Goal: Task Accomplishment & Management: Use online tool/utility

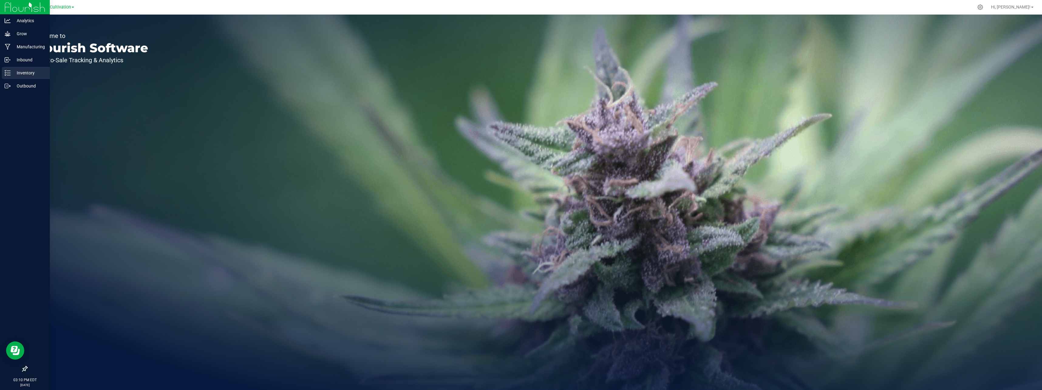
click at [21, 71] on p "Inventory" at bounding box center [29, 72] width 36 height 7
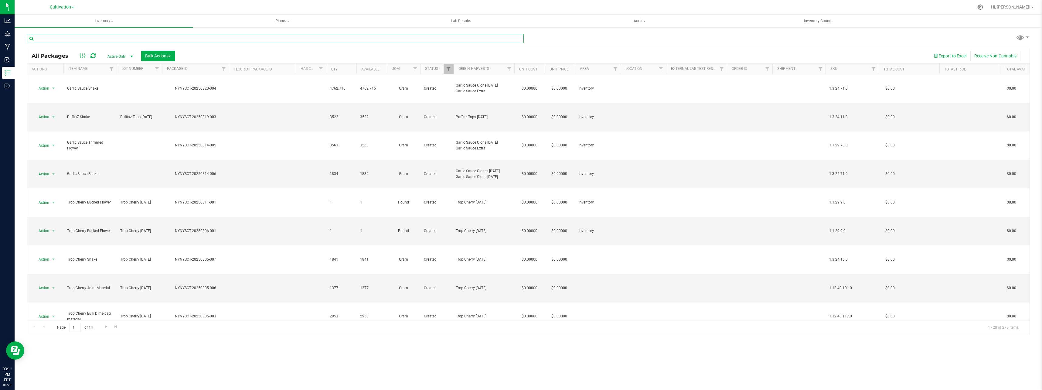
click at [77, 38] on input "text" at bounding box center [275, 38] width 497 height 9
type input "NYNYSCT-20250731-196"
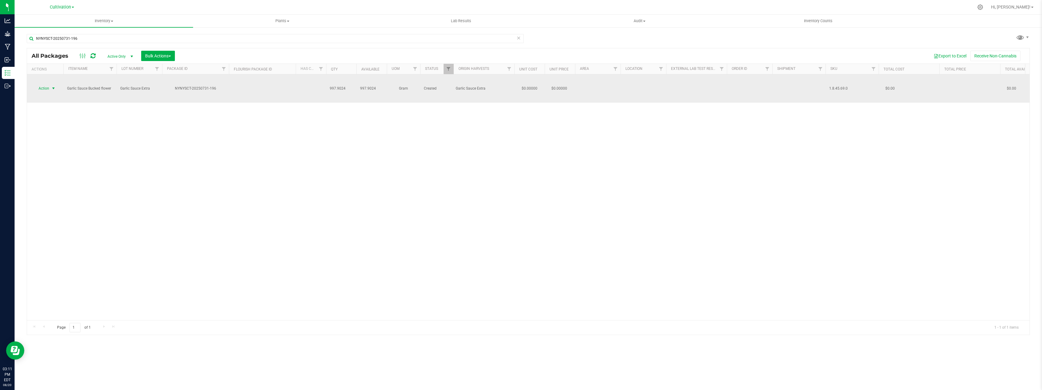
click at [53, 84] on span "select" at bounding box center [54, 88] width 8 height 8
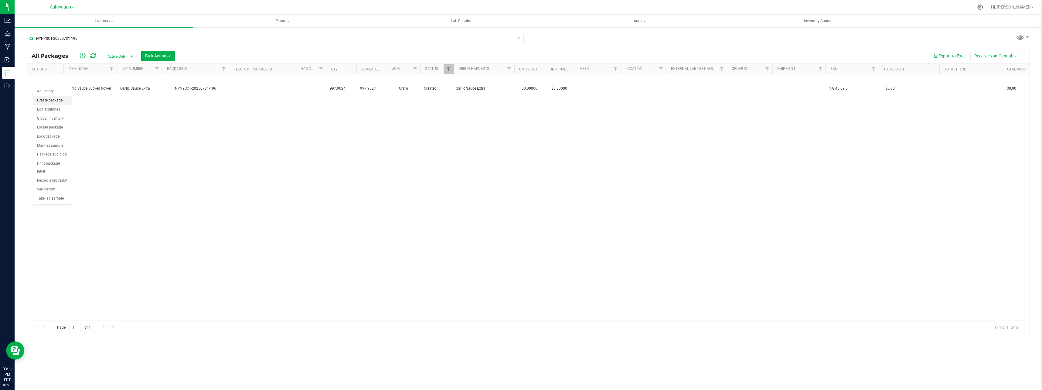
click at [58, 102] on li "Create package" at bounding box center [52, 100] width 38 height 9
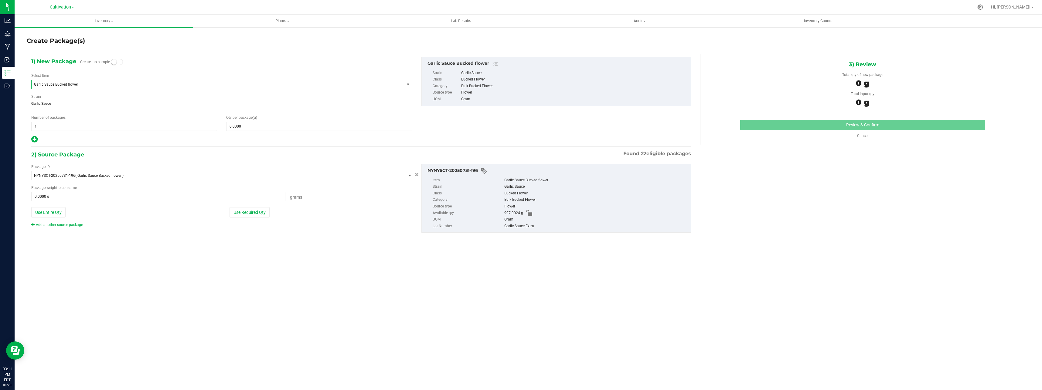
click at [75, 81] on span "Garlic Sauce Bucked flower" at bounding box center [218, 84] width 373 height 8
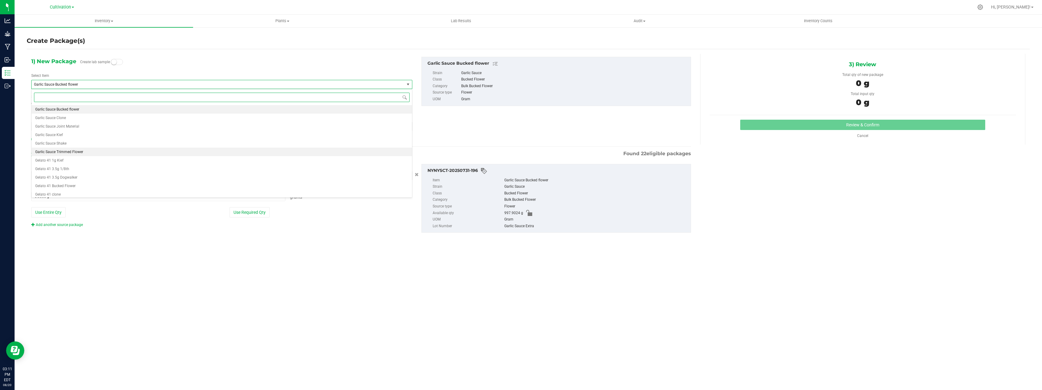
click at [79, 152] on span "Garlic Sauce Trimmed Flower" at bounding box center [59, 152] width 48 height 4
type input "0.0000"
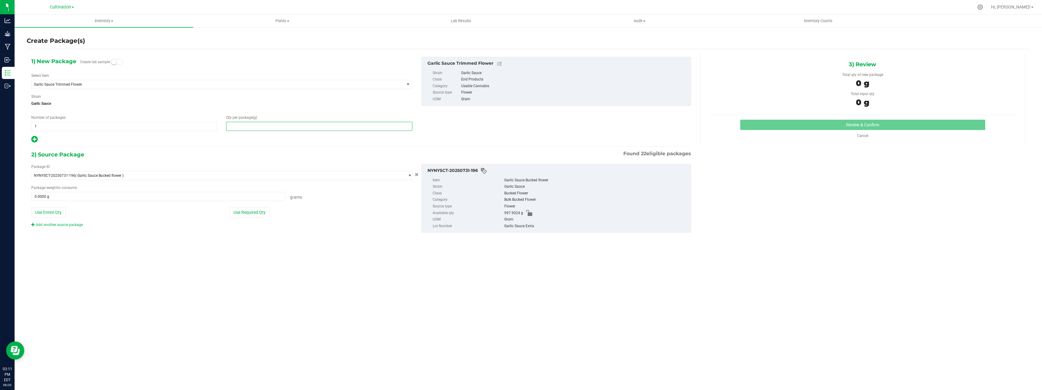
click at [254, 128] on span at bounding box center [319, 126] width 186 height 9
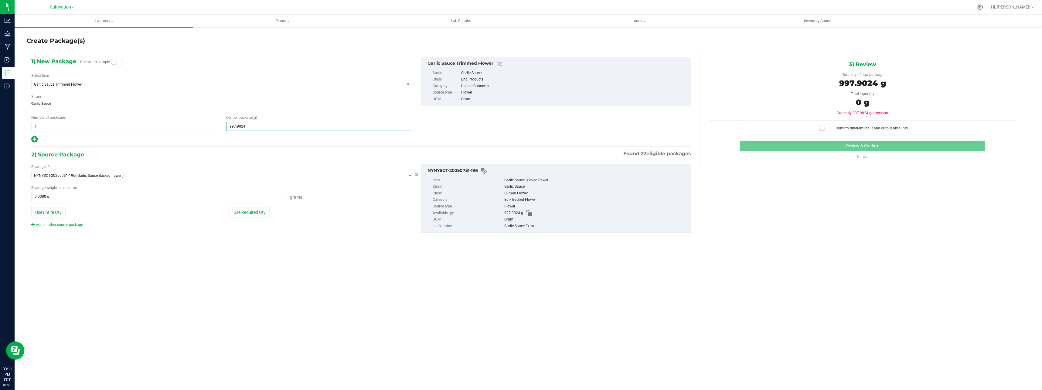
type input "997.9024"
click at [257, 214] on button "Use Required Qty" at bounding box center [249, 212] width 40 height 10
type input "997.9024 g"
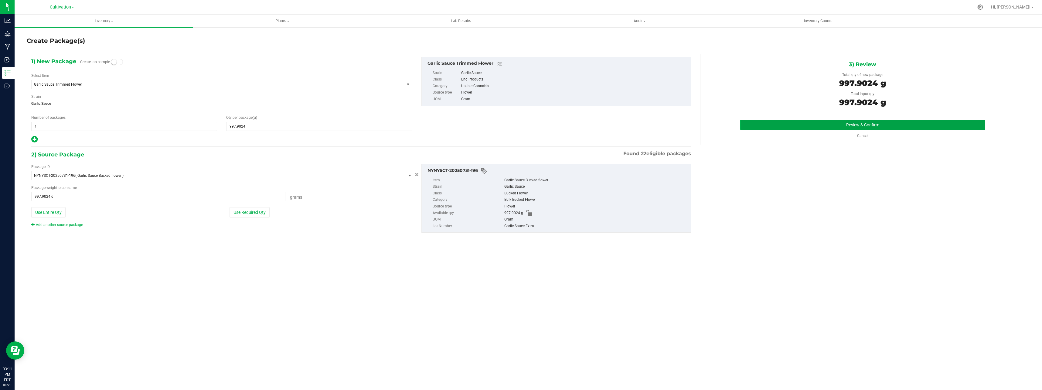
click at [794, 125] on button "Review & Confirm" at bounding box center [862, 125] width 245 height 10
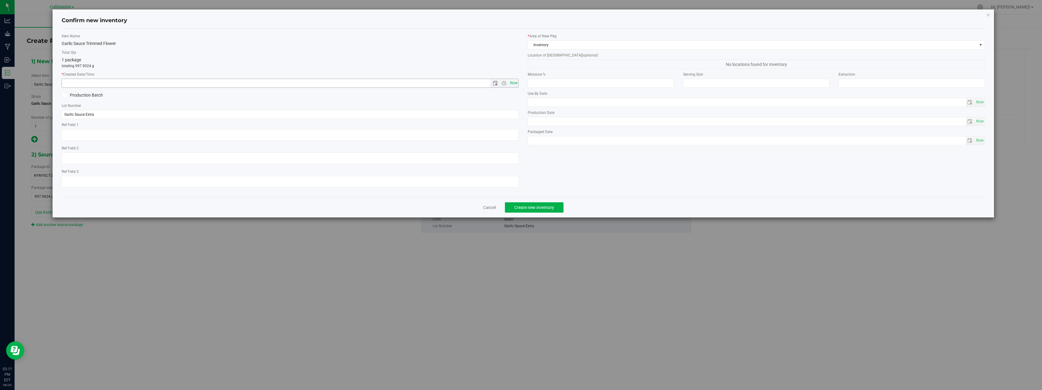
click at [516, 85] on span "Now" at bounding box center [513, 83] width 10 height 9
type input "[DATE] 3:11 PM"
click at [547, 211] on button "Create new inventory" at bounding box center [534, 207] width 59 height 10
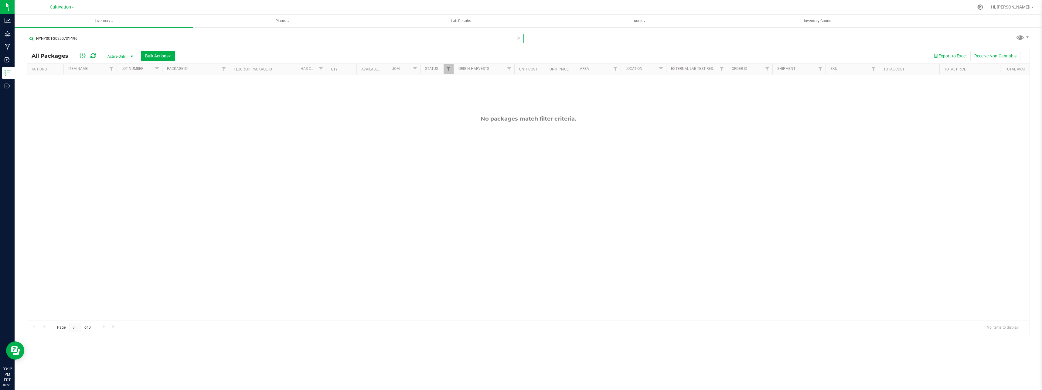
drag, startPoint x: 135, startPoint y: 37, endPoint x: -1, endPoint y: 39, distance: 136.3
click at [0, 39] on html "Analytics Grow Manufacturing Inbound Inventory Outbound 03:12 PM EDT [DATE] 08/…" at bounding box center [521, 195] width 1042 height 390
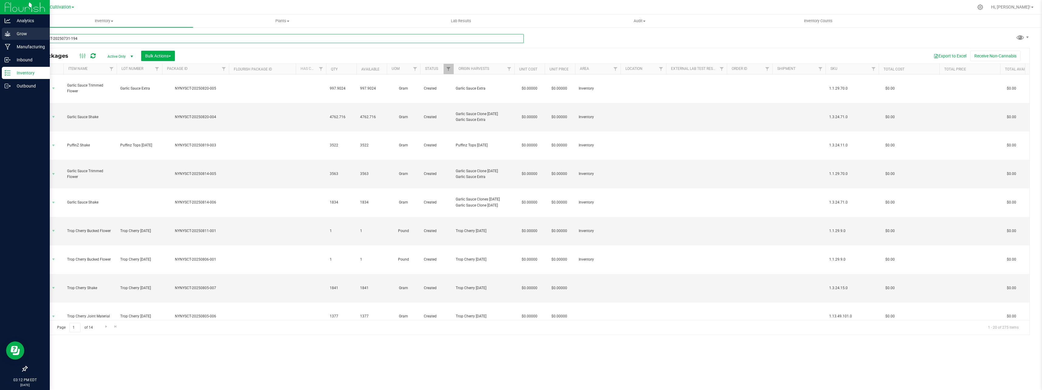
type input "NYNYSCT-20250731-194"
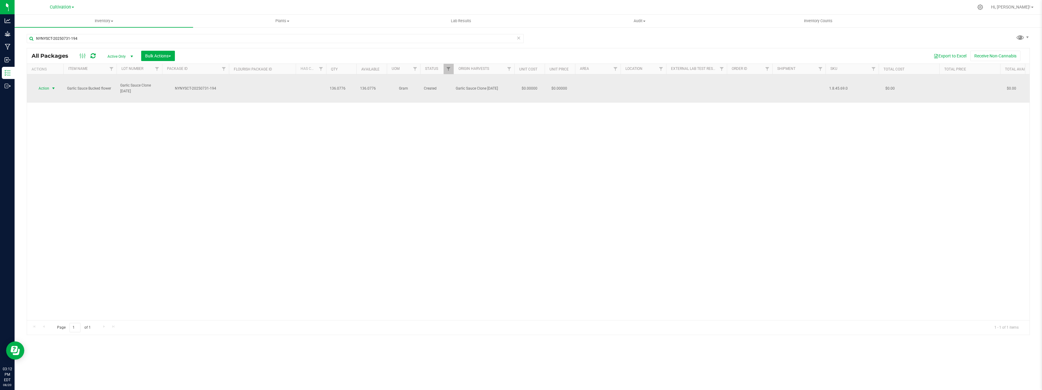
click at [47, 84] on span "Action" at bounding box center [41, 88] width 16 height 8
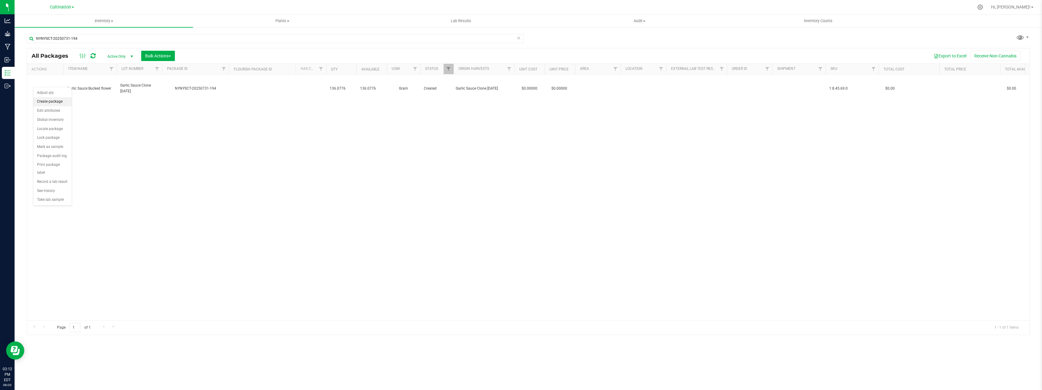
click at [56, 101] on li "Create package" at bounding box center [52, 101] width 38 height 9
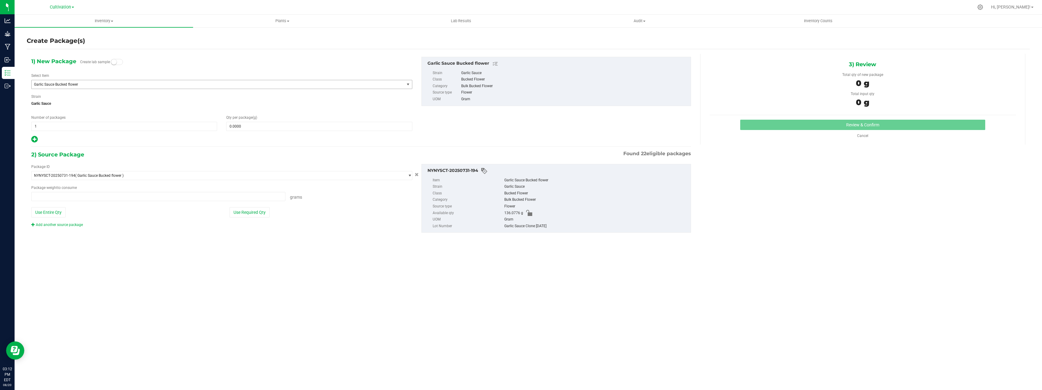
type input "0.0000 g"
click at [70, 87] on span "Garlic Sauce Bucked flower" at bounding box center [218, 84] width 373 height 8
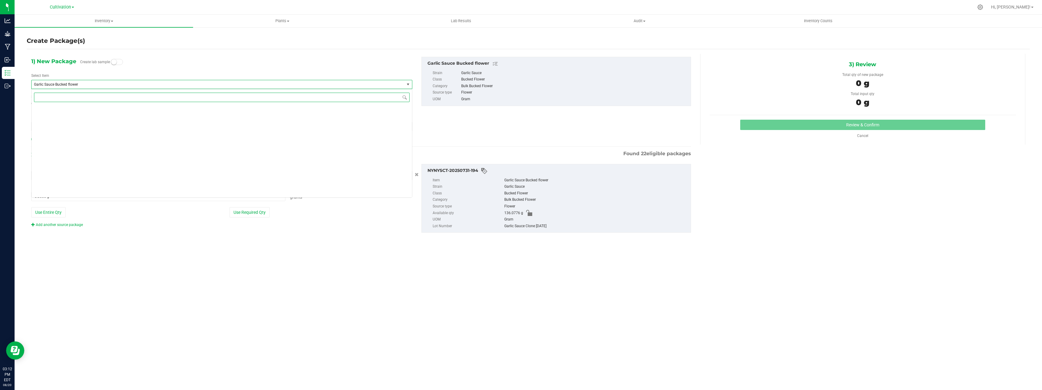
scroll to position [289, 0]
click at [75, 149] on li "Garlic Sauce Trimmed Flower" at bounding box center [222, 152] width 380 height 8
type input "0.0000"
type input "0.0000 g"
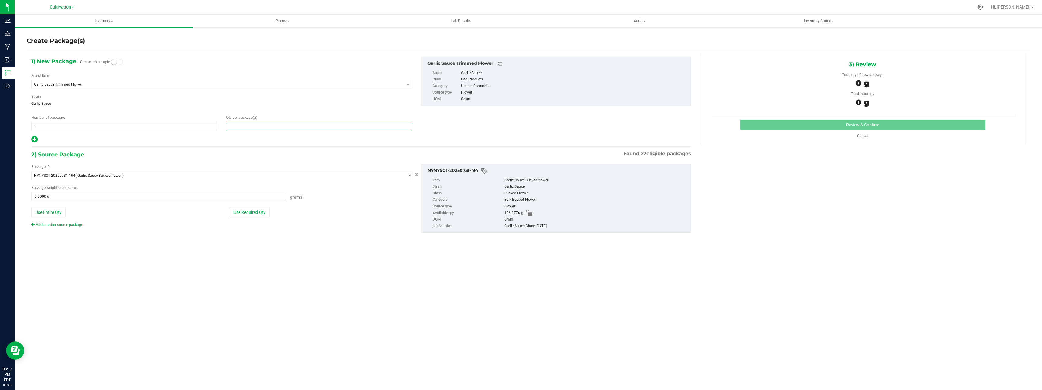
click at [239, 128] on span at bounding box center [319, 126] width 186 height 9
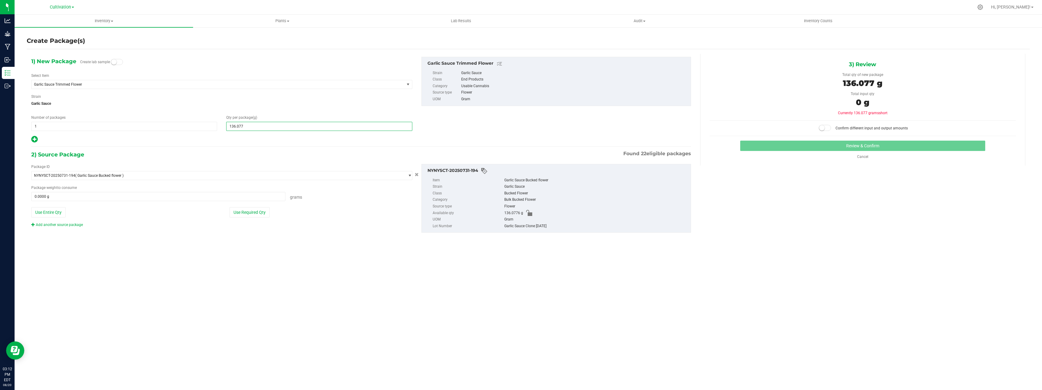
type input "136.0776"
drag, startPoint x: 293, startPoint y: 269, endPoint x: 264, endPoint y: 210, distance: 65.7
click at [293, 269] on div "Inventory All packages All inventory Waste log Create inventory Plants All plan…" at bounding box center [528, 202] width 1027 height 375
click at [246, 211] on button "Use Required Qty" at bounding box center [249, 212] width 40 height 10
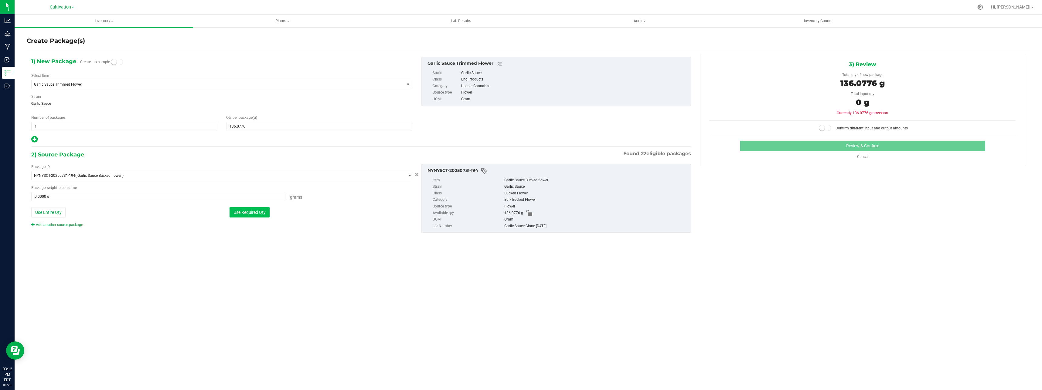
type input "136.0776 g"
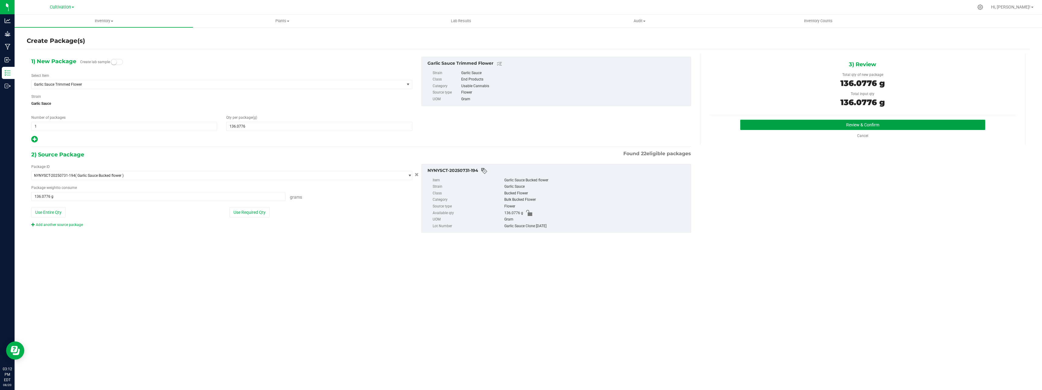
click at [820, 121] on button "Review & Confirm" at bounding box center [862, 125] width 245 height 10
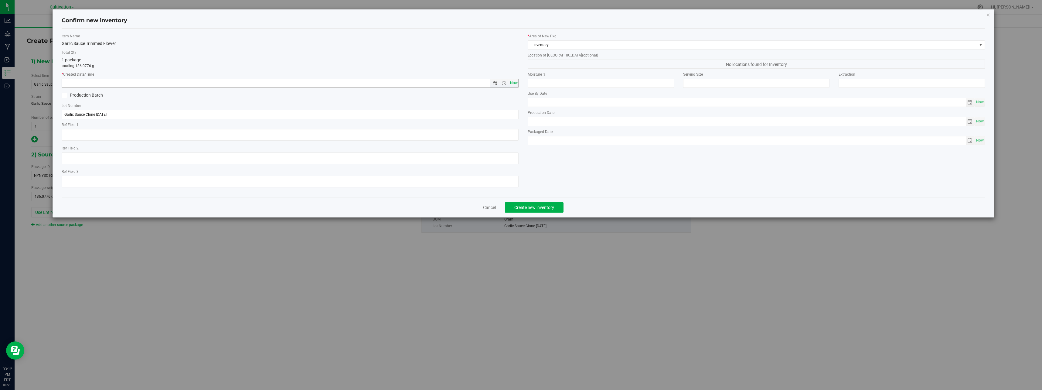
click at [516, 85] on span "Now" at bounding box center [513, 83] width 10 height 9
type input "[DATE] 3:12 PM"
click at [544, 194] on div "Item Name Garlic Sauce Trimmed Flower Total Qty 1 package totaling 136.0776 g *…" at bounding box center [523, 113] width 923 height 168
click at [545, 205] on span "Create new inventory" at bounding box center [534, 207] width 40 height 5
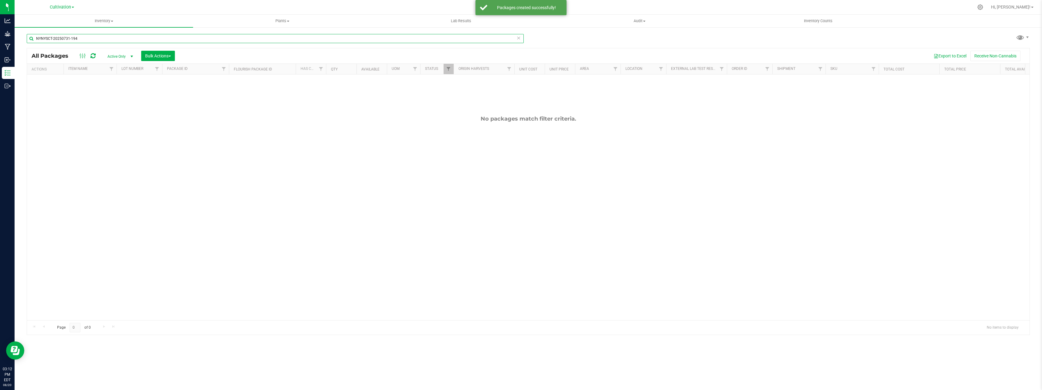
drag, startPoint x: 130, startPoint y: 39, endPoint x: -1, endPoint y: 36, distance: 131.2
click at [0, 36] on html "Analytics Grow Manufacturing Inbound Inventory Outbound 03:12 PM EDT [DATE] 08/…" at bounding box center [521, 195] width 1042 height 390
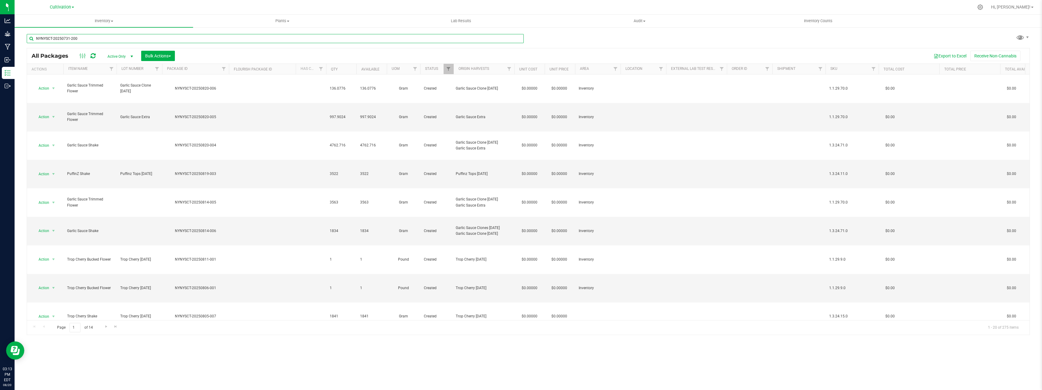
type input "NYNYSCT-20250731-200"
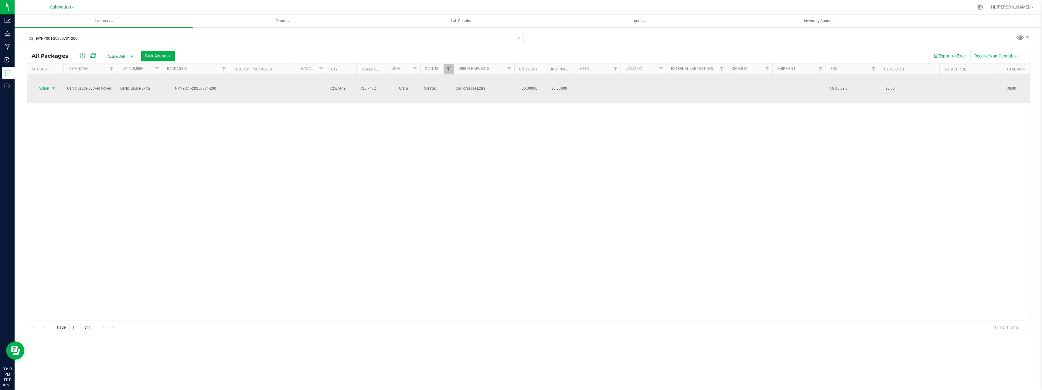
click at [54, 86] on span "select" at bounding box center [53, 88] width 5 height 5
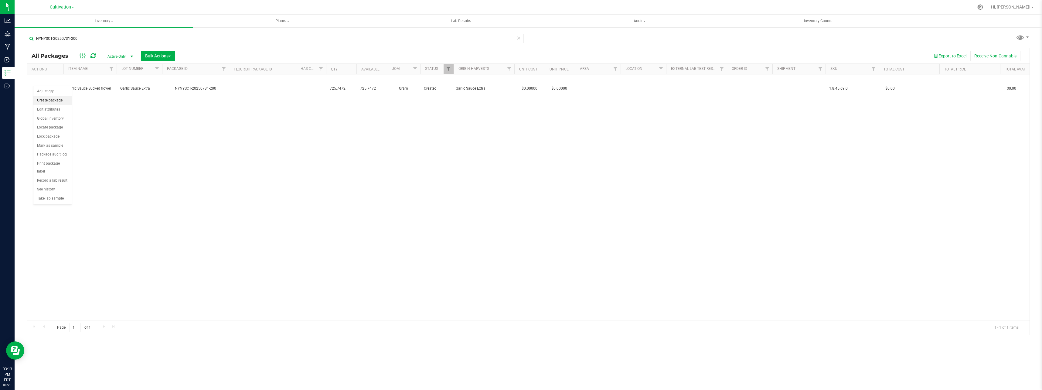
click at [58, 100] on li "Create package" at bounding box center [52, 100] width 38 height 9
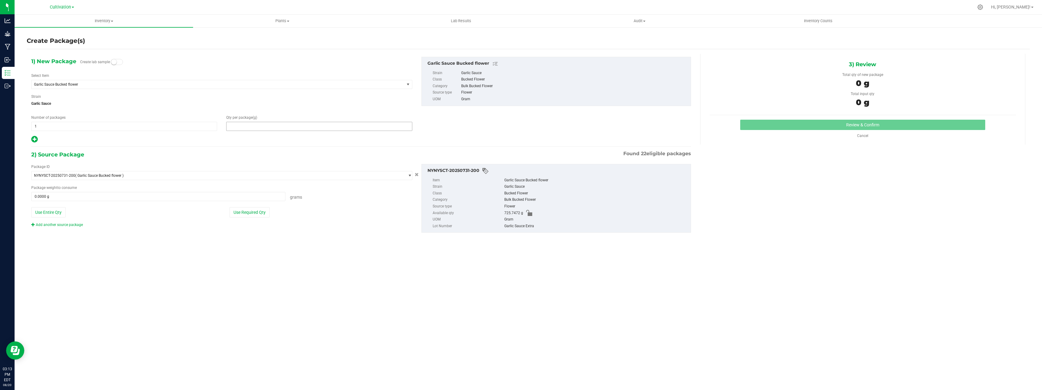
click at [280, 127] on span at bounding box center [319, 126] width 186 height 9
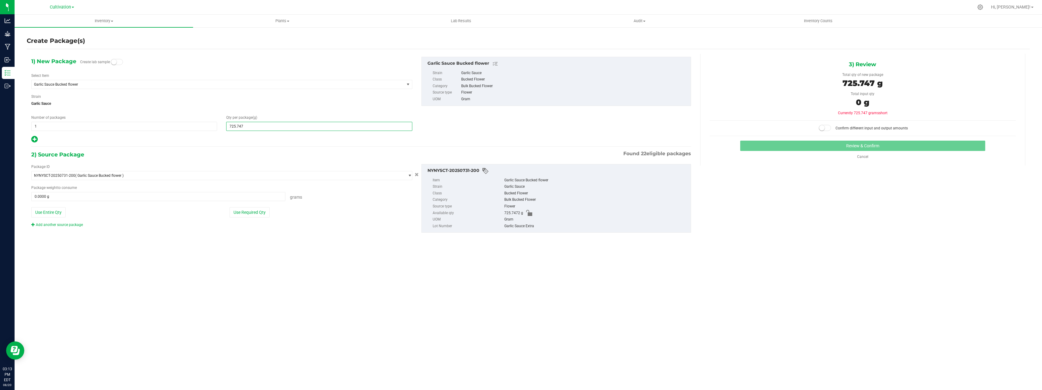
type input "725.7472"
drag, startPoint x: 256, startPoint y: 212, endPoint x: 266, endPoint y: 210, distance: 9.6
click at [257, 211] on button "Use Required Qty" at bounding box center [249, 212] width 40 height 10
type input "725.7472 g"
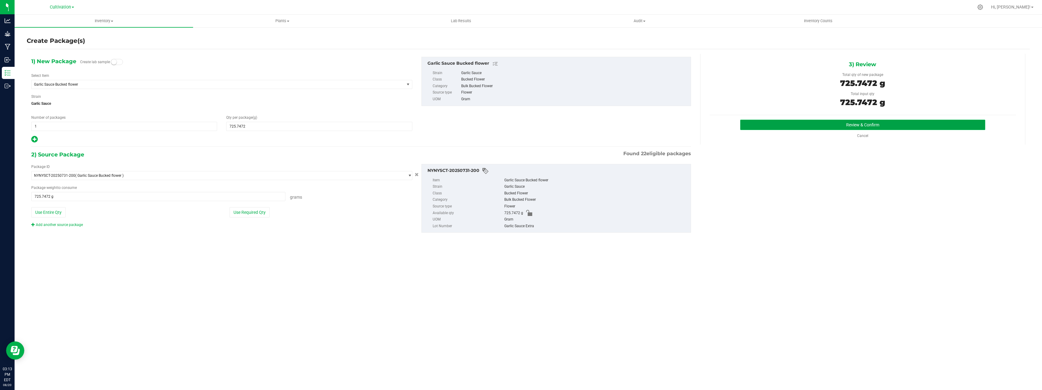
click at [837, 121] on button "Review & Confirm" at bounding box center [862, 125] width 245 height 10
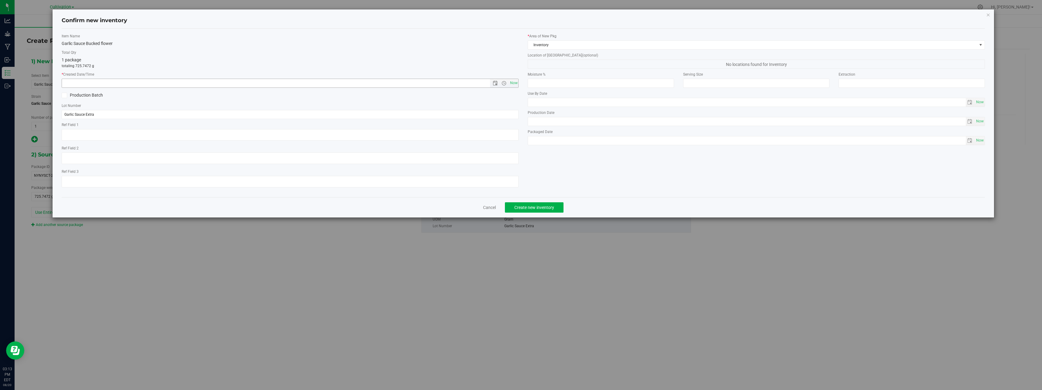
drag, startPoint x: 368, startPoint y: 84, endPoint x: 441, endPoint y: 97, distance: 74.0
click at [368, 84] on input "text" at bounding box center [281, 83] width 438 height 8
click at [514, 81] on span "Now" at bounding box center [513, 83] width 10 height 9
type input "[DATE] 3:13 PM"
click at [539, 205] on span "Create new inventory" at bounding box center [534, 207] width 40 height 5
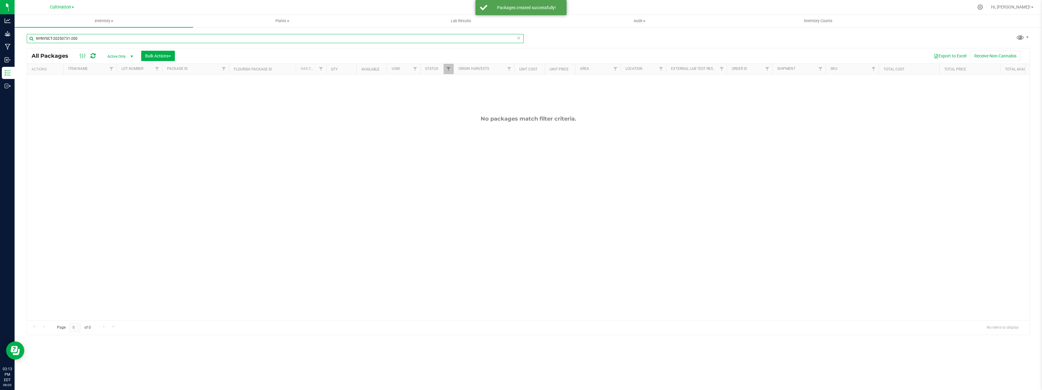
drag, startPoint x: 120, startPoint y: 35, endPoint x: -1, endPoint y: 59, distance: 123.9
click at [0, 59] on html "Analytics Grow Manufacturing Inbound Inventory Outbound 03:13 PM EDT [DATE] 08/…" at bounding box center [521, 195] width 1042 height 390
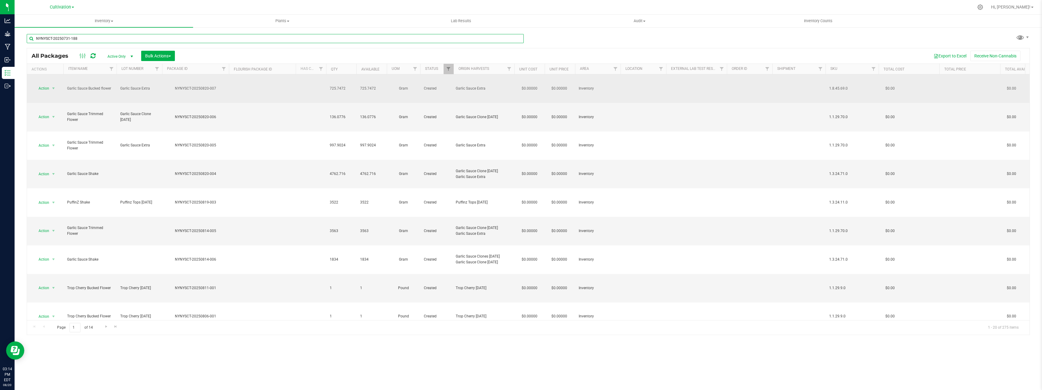
type input "NYNYSCT-20250731-188"
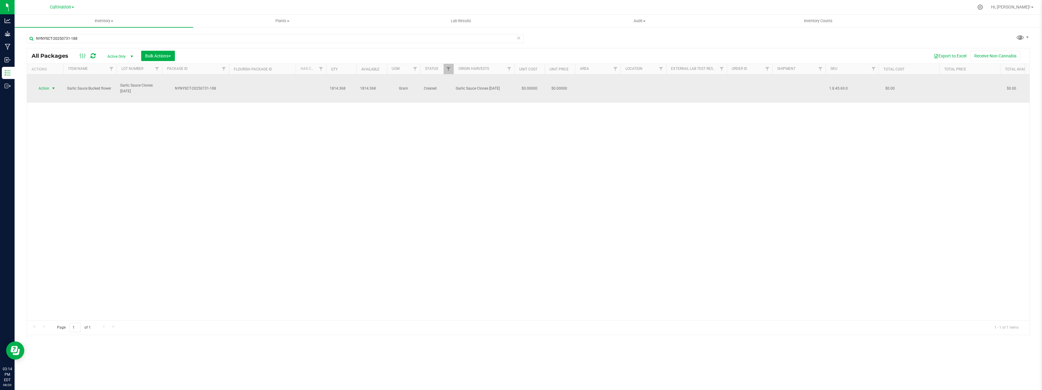
click at [49, 84] on span "Action" at bounding box center [41, 88] width 16 height 8
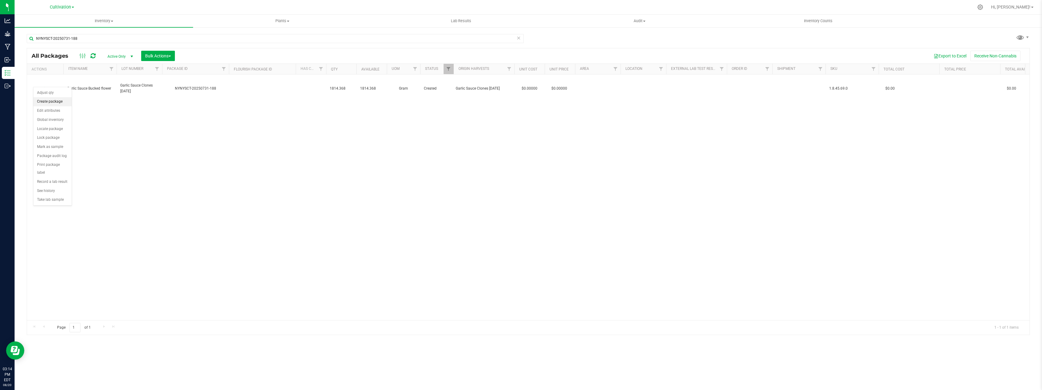
click at [57, 103] on li "Create package" at bounding box center [52, 101] width 38 height 9
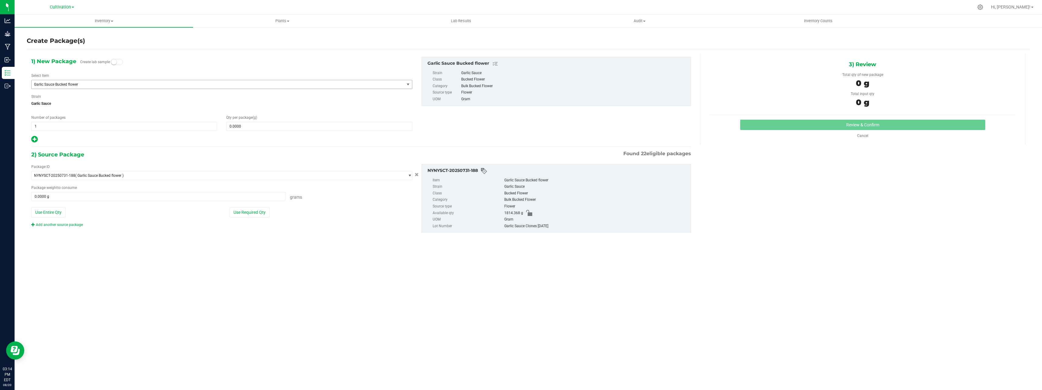
click at [234, 85] on span "Garlic Sauce Bucked flower" at bounding box center [210, 84] width 353 height 4
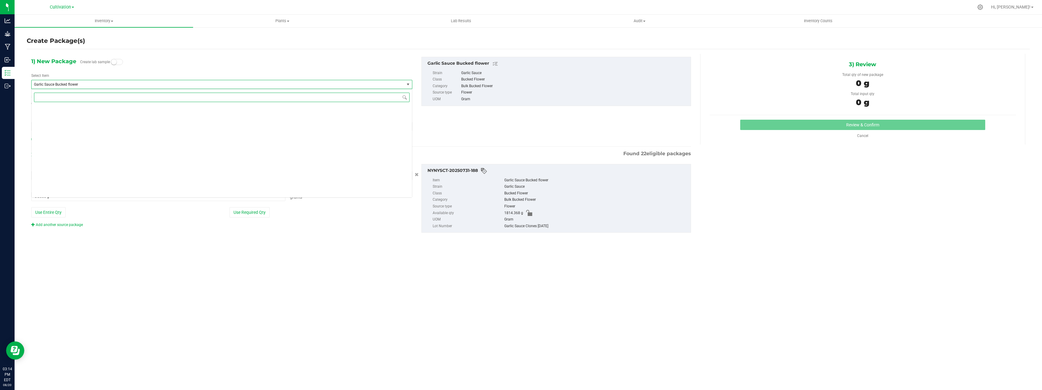
scroll to position [289, 0]
click at [77, 151] on span "Garlic Sauce Trimmed Flower" at bounding box center [59, 152] width 48 height 4
type input "0.0000"
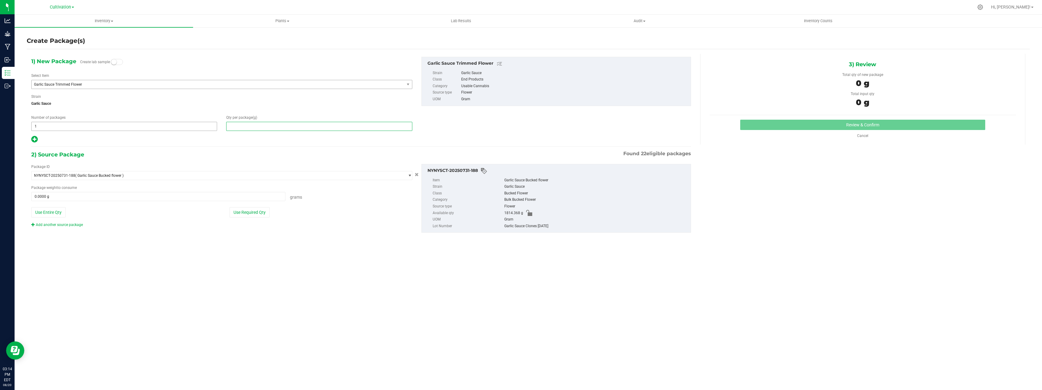
drag, startPoint x: 274, startPoint y: 126, endPoint x: 175, endPoint y: 128, distance: 98.7
click at [175, 128] on div "Number of packages 1 1 Qty per package (g)" at bounding box center [222, 123] width 390 height 16
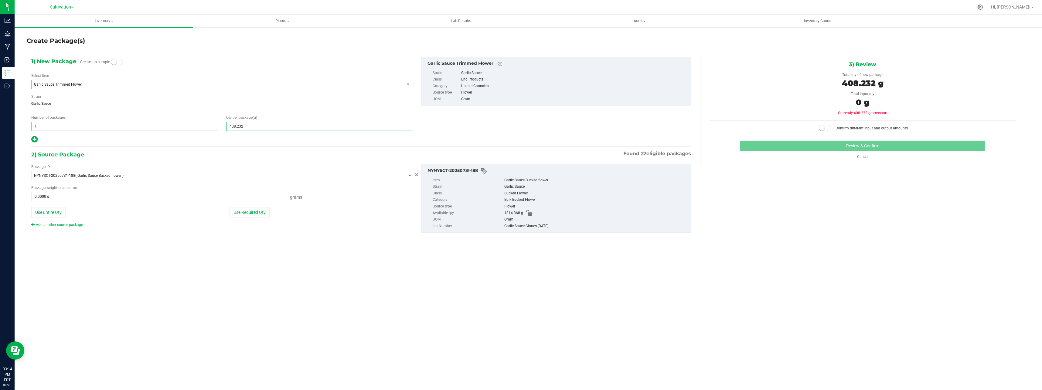
type input "408.2328"
click at [230, 209] on button "Use Required Qty" at bounding box center [249, 212] width 40 height 10
type input "408.2328 g"
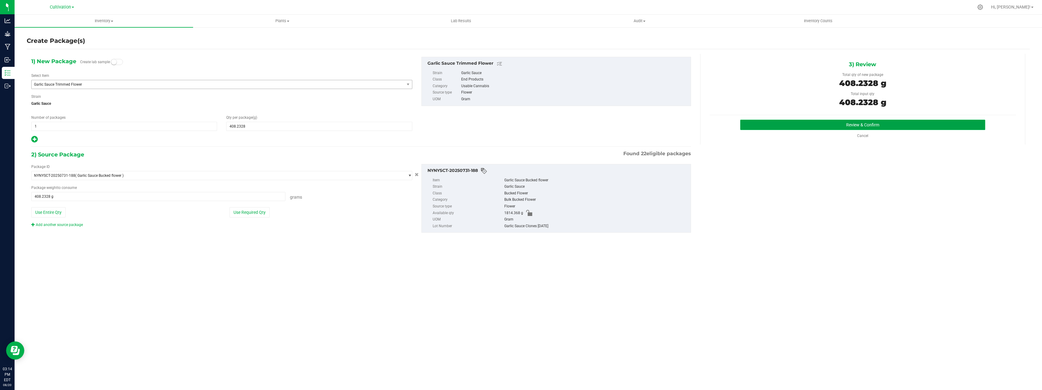
click at [872, 127] on button "Review & Confirm" at bounding box center [862, 125] width 245 height 10
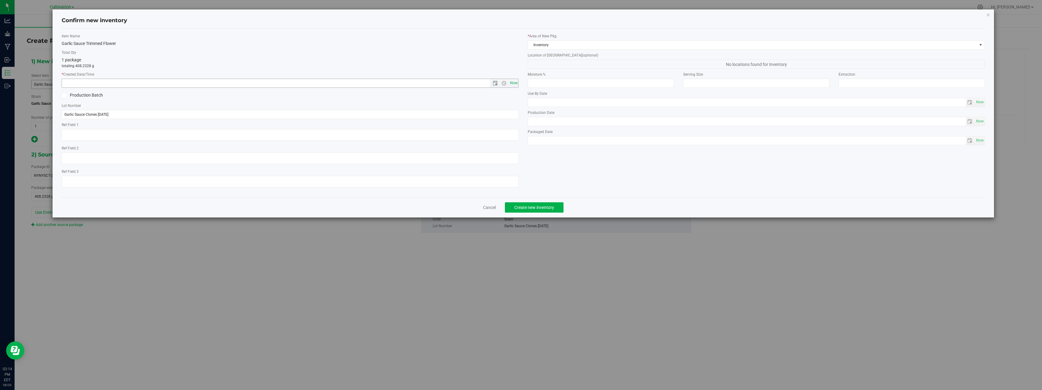
click at [512, 87] on span "Now" at bounding box center [513, 83] width 10 height 9
type input "[DATE] 3:14 PM"
click at [547, 208] on span "Create new inventory" at bounding box center [534, 207] width 40 height 5
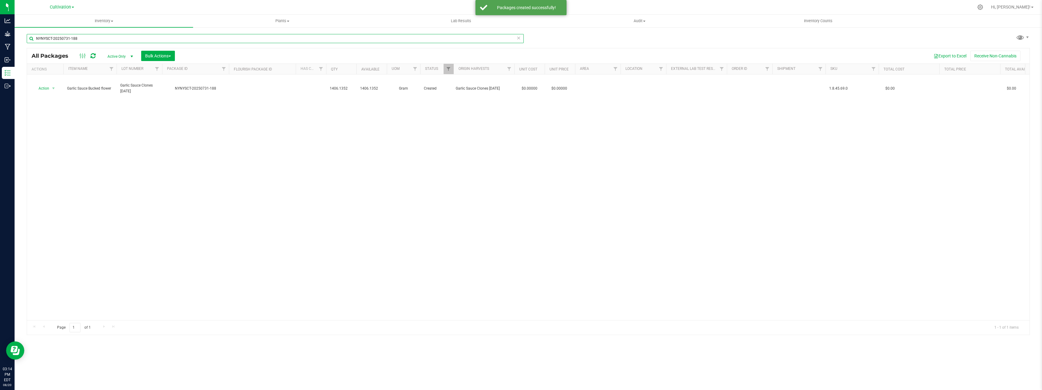
drag, startPoint x: 91, startPoint y: 36, endPoint x: 19, endPoint y: 0, distance: 80.9
click at [0, 5] on div "Analytics Grow Manufacturing Inbound Inventory Outbound 03:14 PM EDT [DATE] 08/…" at bounding box center [521, 195] width 1042 height 390
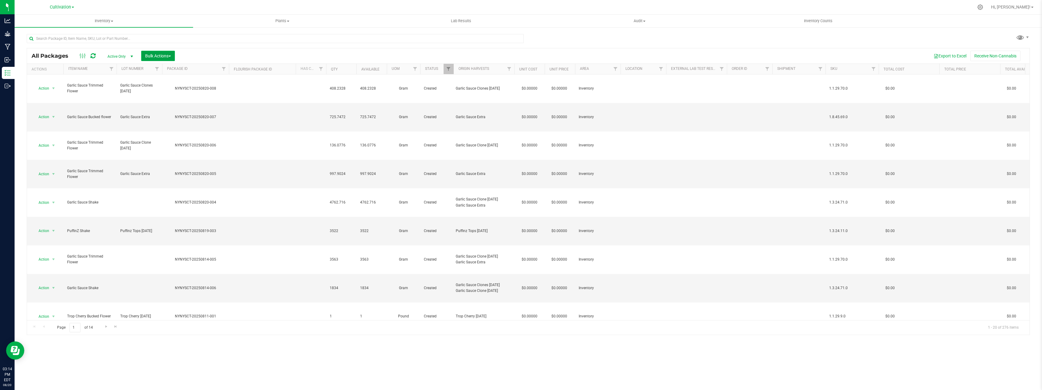
click at [154, 55] on span "Bulk Actions" at bounding box center [158, 55] width 26 height 5
click at [179, 92] on span "Combine packages" at bounding box center [162, 91] width 35 height 5
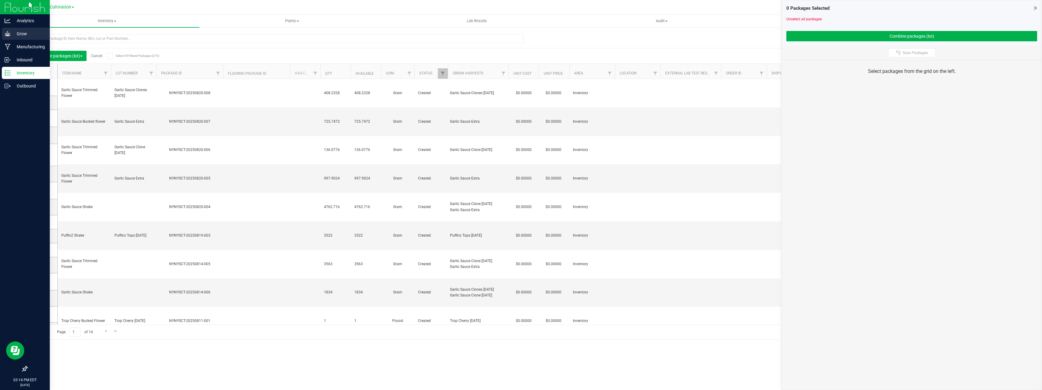
click at [25, 32] on p "Grow" at bounding box center [29, 33] width 36 height 7
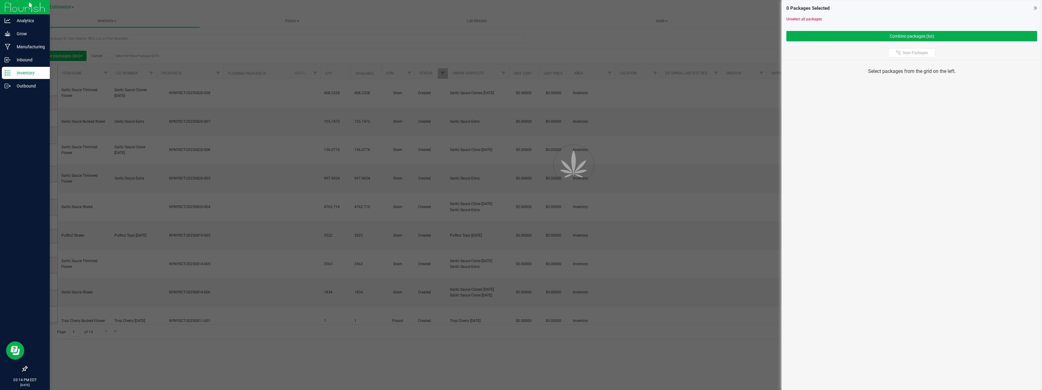
click at [35, 76] on p "Inventory" at bounding box center [29, 72] width 36 height 7
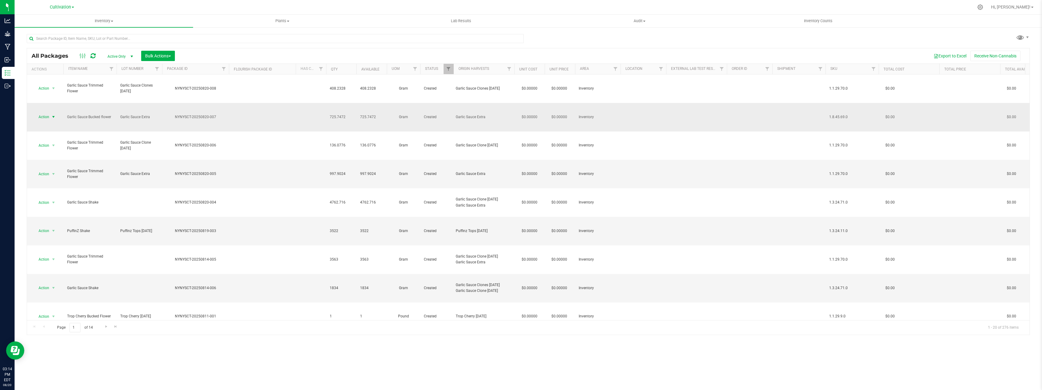
click at [47, 113] on span "Action" at bounding box center [41, 117] width 16 height 8
click at [62, 115] on li "Create package" at bounding box center [52, 117] width 38 height 9
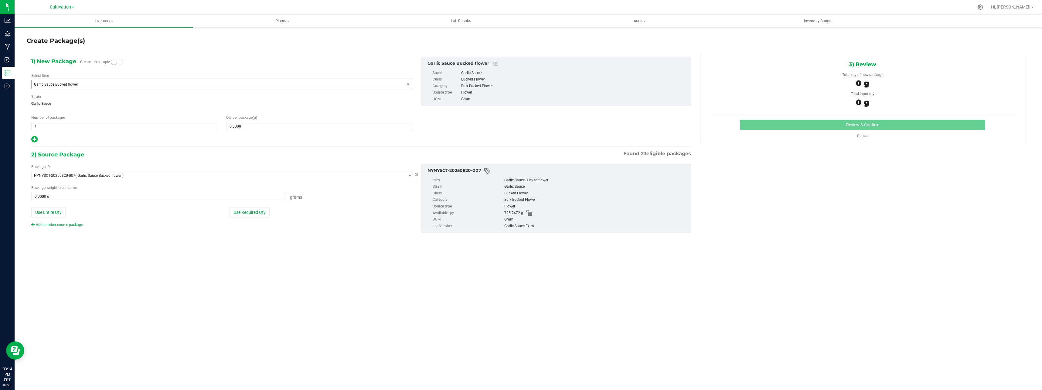
click at [116, 86] on span "Garlic Sauce Bucked flower" at bounding box center [210, 84] width 353 height 4
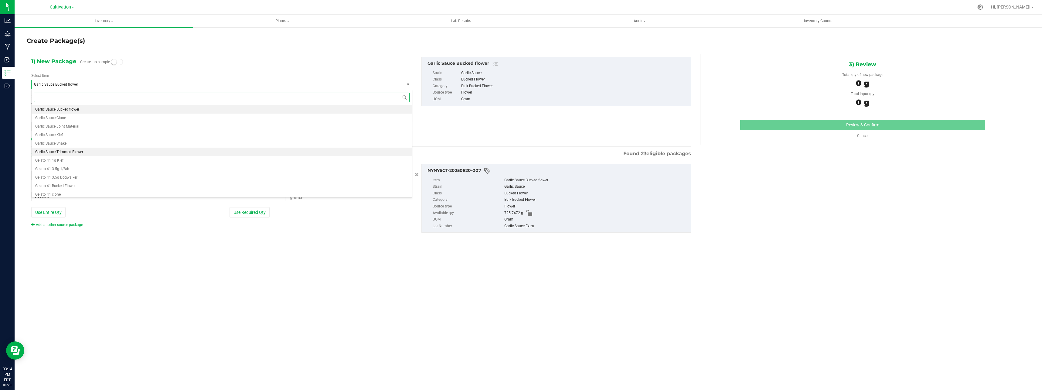
click at [75, 151] on span "Garlic Sauce Trimmed Flower" at bounding box center [59, 152] width 48 height 4
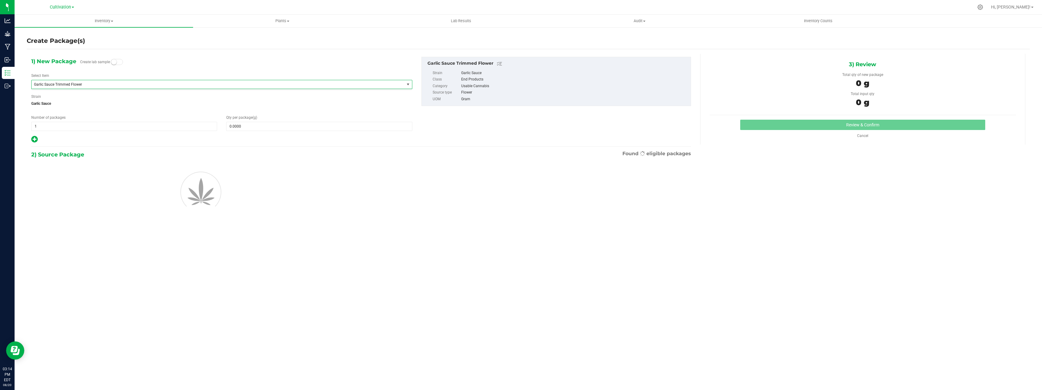
type input "0.0000"
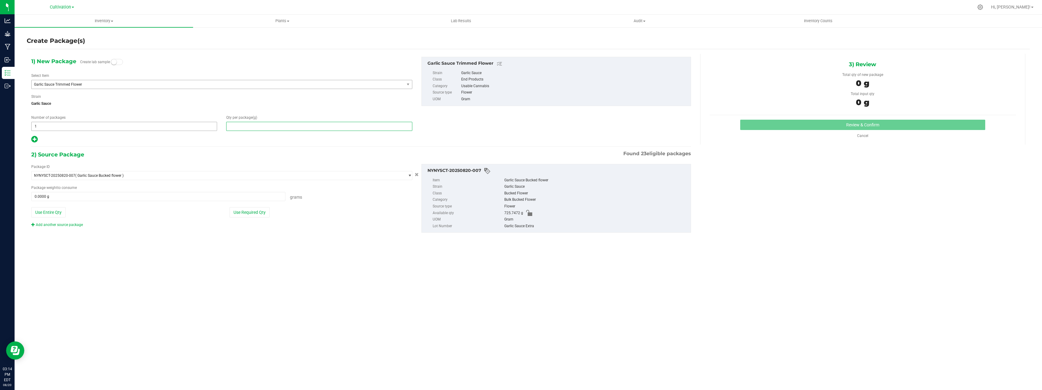
drag, startPoint x: 257, startPoint y: 125, endPoint x: 205, endPoint y: 125, distance: 51.9
click at [205, 125] on div "Number of packages 1 1 Qty per package (g)" at bounding box center [222, 123] width 390 height 16
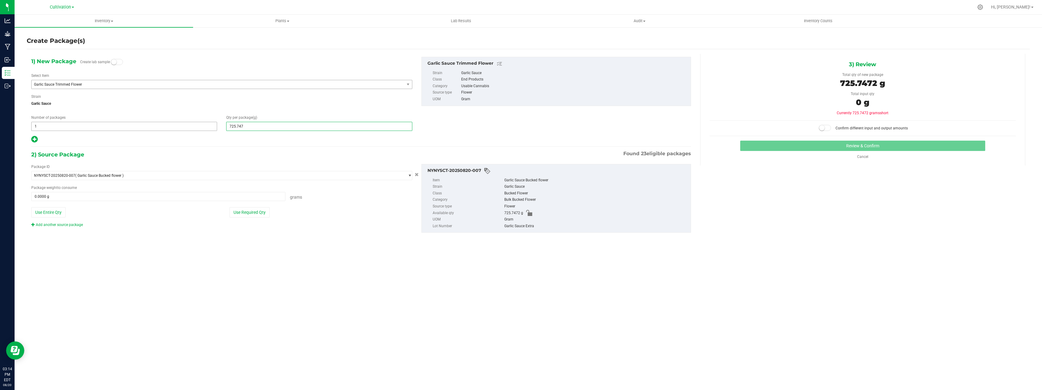
type input "725.7472"
click at [253, 205] on div "Package ID NYNYSCT-20250820-007 ( Garlic Sauce Bucked flower ) NYNYSCT-20250507…" at bounding box center [222, 195] width 390 height 63
click at [253, 206] on div "Package ID NYNYSCT-20250820-007 ( Garlic Sauce Bucked flower ) NYNYSCT-20250507…" at bounding box center [222, 195] width 390 height 63
click at [253, 208] on button "Use Required Qty" at bounding box center [249, 212] width 40 height 10
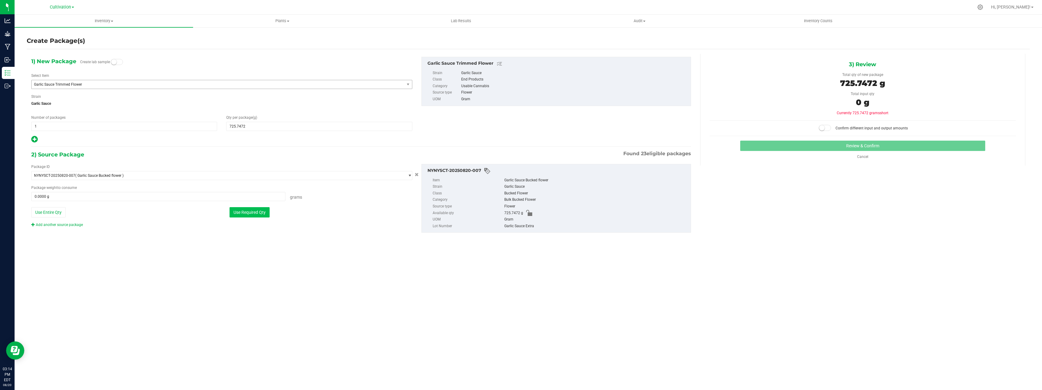
type input "725.7472 g"
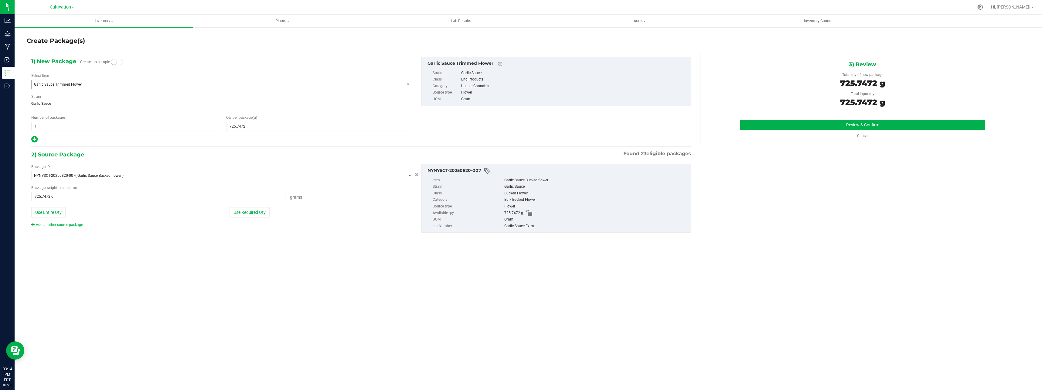
click at [803, 116] on div "3) Review Total qty of new package 725.7472 g Total input qty 725.7472 g Review…" at bounding box center [862, 99] width 325 height 91
click at [803, 134] on div "Cancel" at bounding box center [862, 135] width 306 height 5
click at [805, 127] on button "Review & Confirm" at bounding box center [862, 125] width 245 height 10
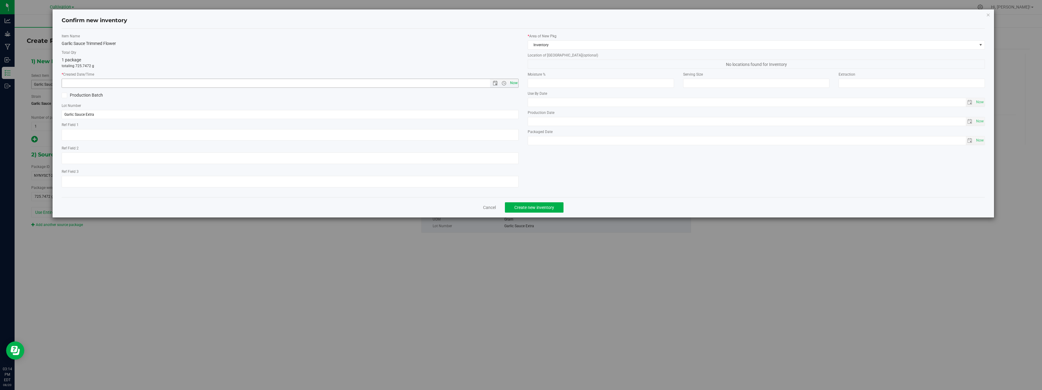
click at [518, 80] on span "Now" at bounding box center [513, 83] width 10 height 9
type input "[DATE] 3:14 PM"
click at [527, 207] on span "Create new inventory" at bounding box center [534, 207] width 40 height 5
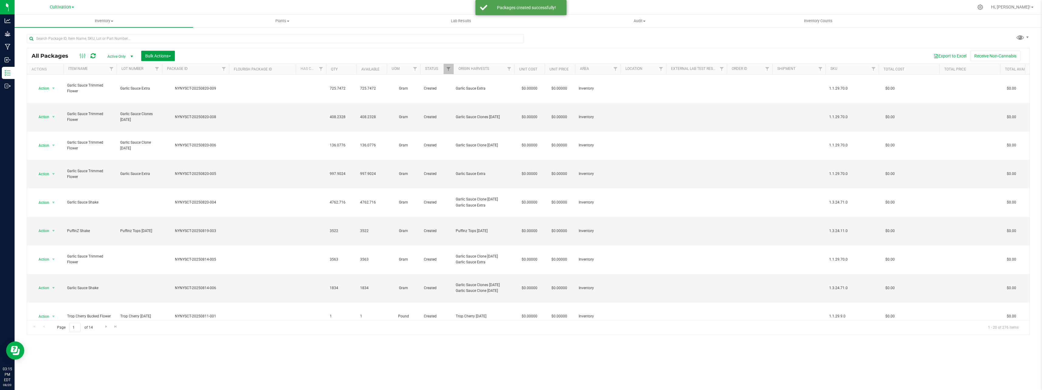
click at [156, 54] on span "Bulk Actions" at bounding box center [158, 55] width 26 height 5
click at [177, 97] on div "Combine packages" at bounding box center [166, 93] width 43 height 10
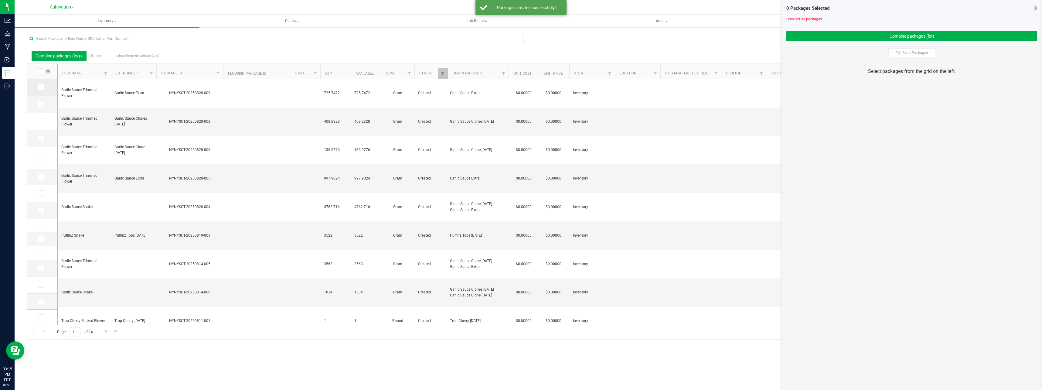
click at [40, 87] on icon at bounding box center [41, 87] width 4 height 0
click at [0, 0] on input "checkbox" at bounding box center [0, 0] width 0 height 0
click at [42, 107] on span at bounding box center [41, 104] width 6 height 6
click at [0, 0] on input "checkbox" at bounding box center [0, 0] width 0 height 0
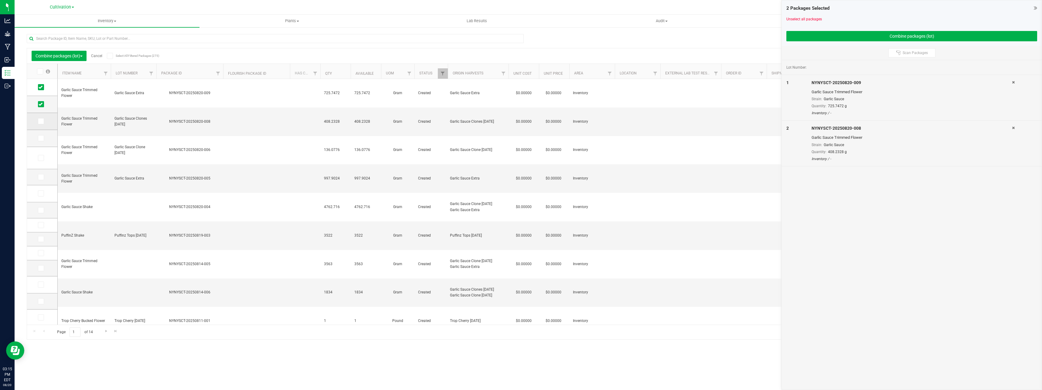
click at [41, 121] on icon at bounding box center [41, 121] width 4 height 0
click at [0, 0] on input "checkbox" at bounding box center [0, 0] width 0 height 0
click at [41, 138] on icon at bounding box center [41, 138] width 4 height 0
click at [0, 0] on input "checkbox" at bounding box center [0, 0] width 0 height 0
drag, startPoint x: 859, startPoint y: 47, endPoint x: 859, endPoint y: 44, distance: 3.3
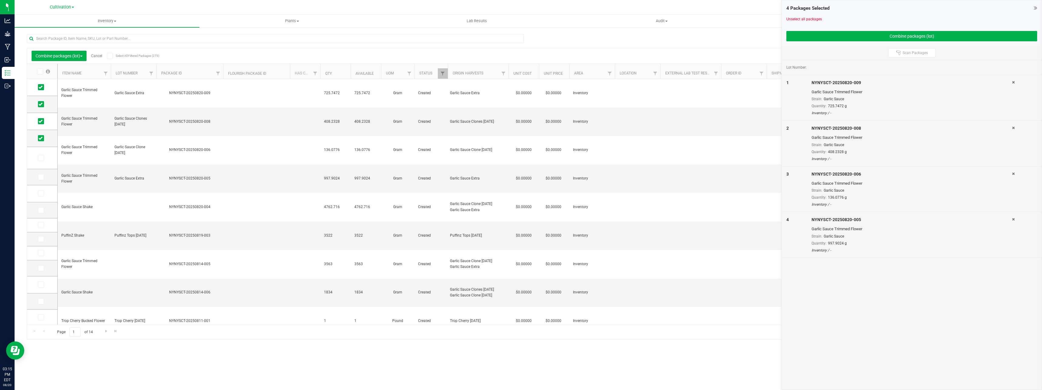
click at [859, 47] on div "Scan Packages" at bounding box center [912, 53] width 260 height 14
click at [859, 38] on button "Combine packages (lot)" at bounding box center [911, 36] width 251 height 10
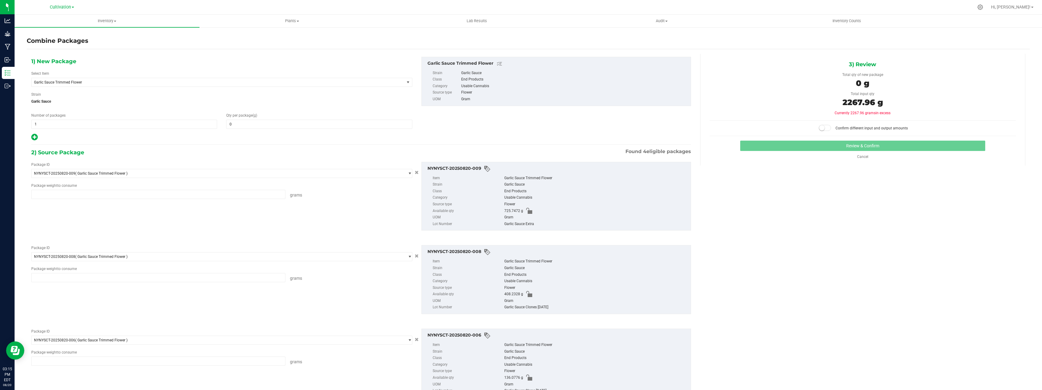
type input "725.7472 g"
type input "408.2328 g"
type input "136.0776 g"
type input "997.9024 g"
click at [274, 124] on span at bounding box center [319, 124] width 186 height 9
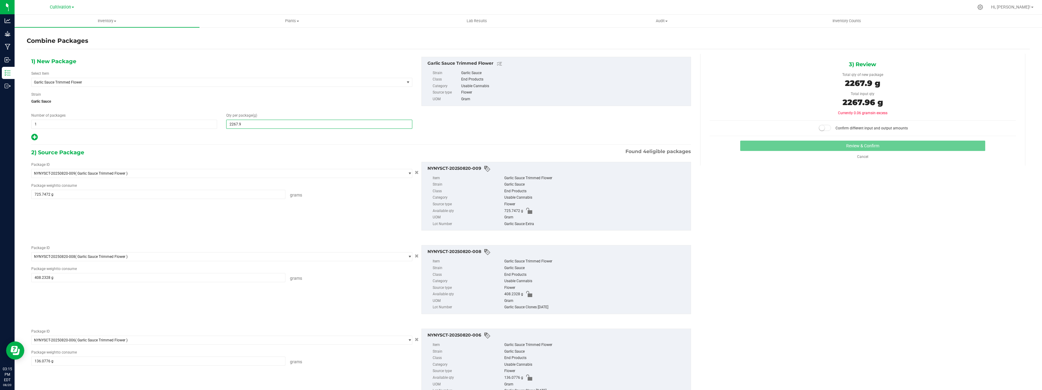
type input "2267.96"
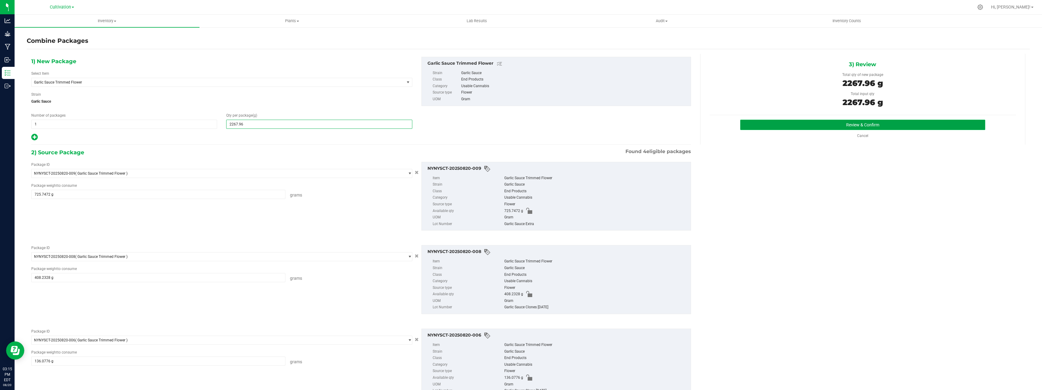
type input "2,268"
click at [792, 127] on button "Review & Confirm" at bounding box center [862, 125] width 245 height 10
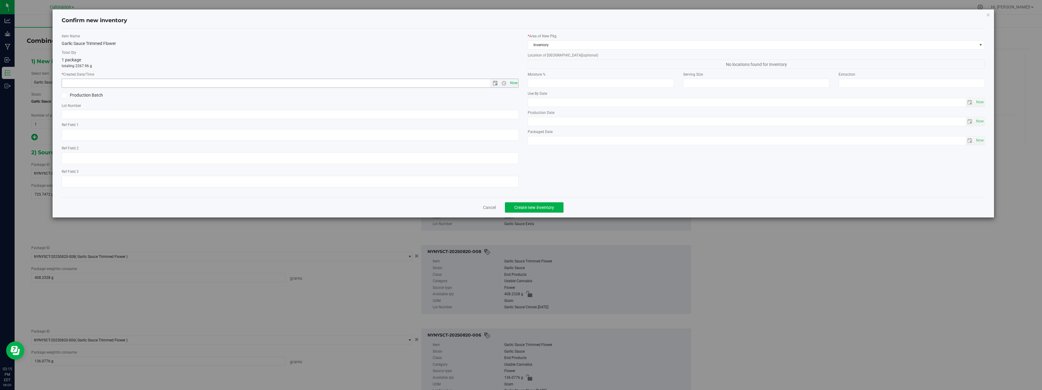
click at [514, 83] on span "Now" at bounding box center [513, 83] width 10 height 9
type input "[DATE] 3:15 PM"
click at [553, 206] on span "Create new inventory" at bounding box center [534, 207] width 40 height 5
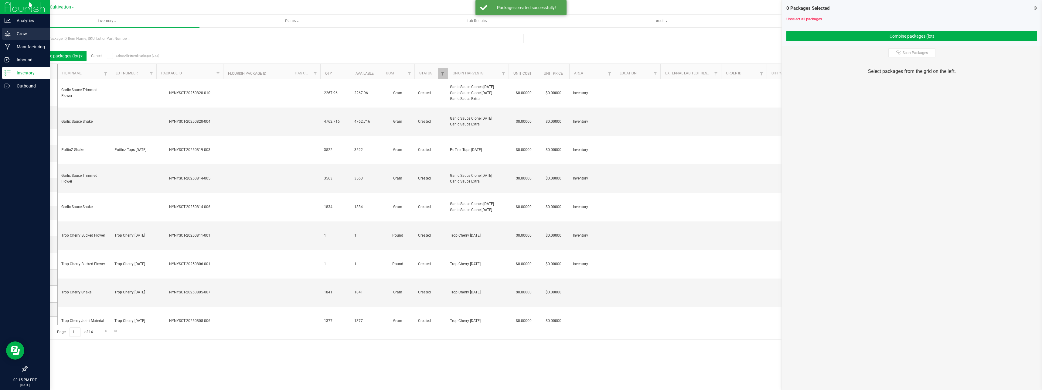
click at [10, 31] on icon at bounding box center [8, 34] width 6 height 6
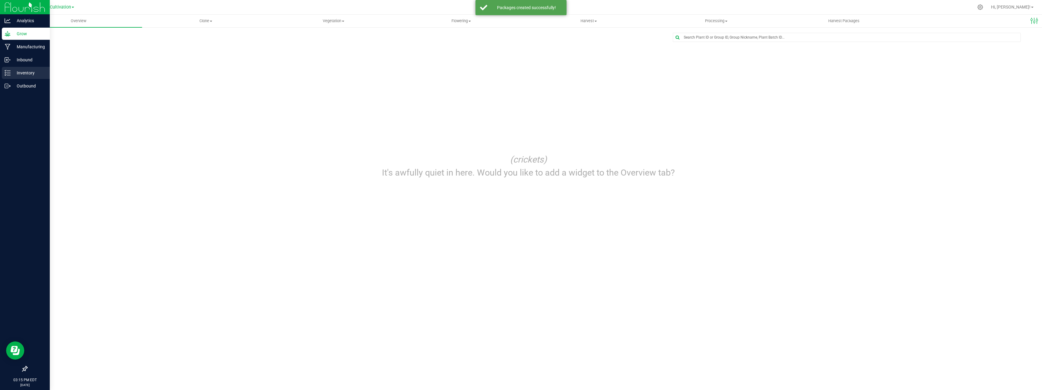
click at [27, 70] on p "Inventory" at bounding box center [29, 72] width 36 height 7
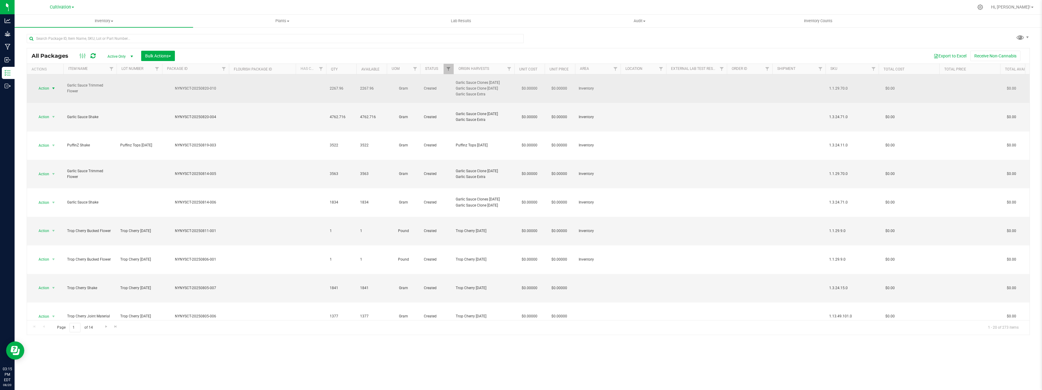
click at [50, 87] on span "select" at bounding box center [54, 88] width 8 height 8
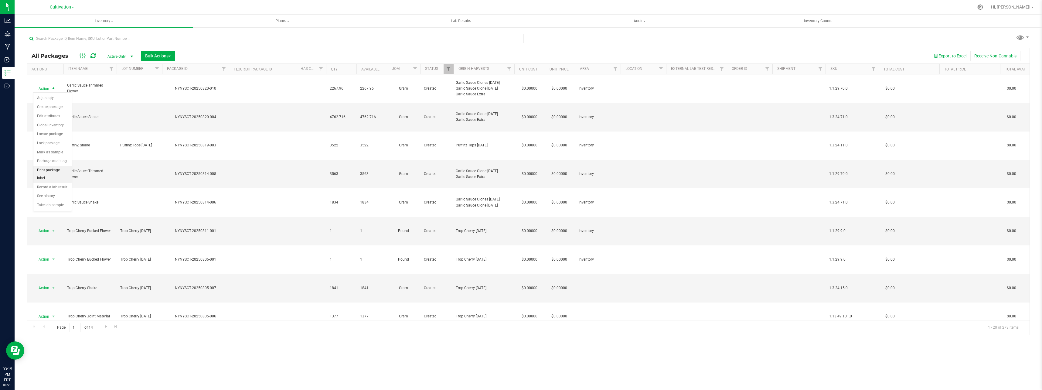
click at [66, 169] on li "Print package label" at bounding box center [52, 174] width 38 height 17
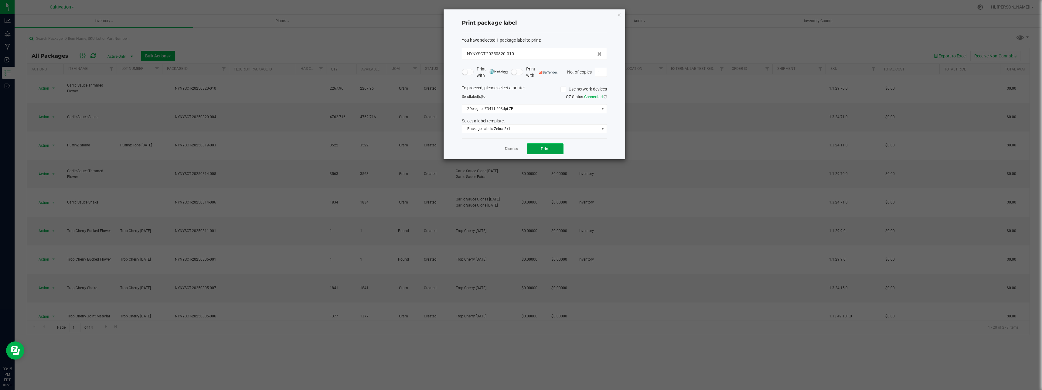
click at [547, 148] on span "Print" at bounding box center [545, 148] width 9 height 5
click at [507, 149] on link "Dismiss" at bounding box center [511, 148] width 13 height 5
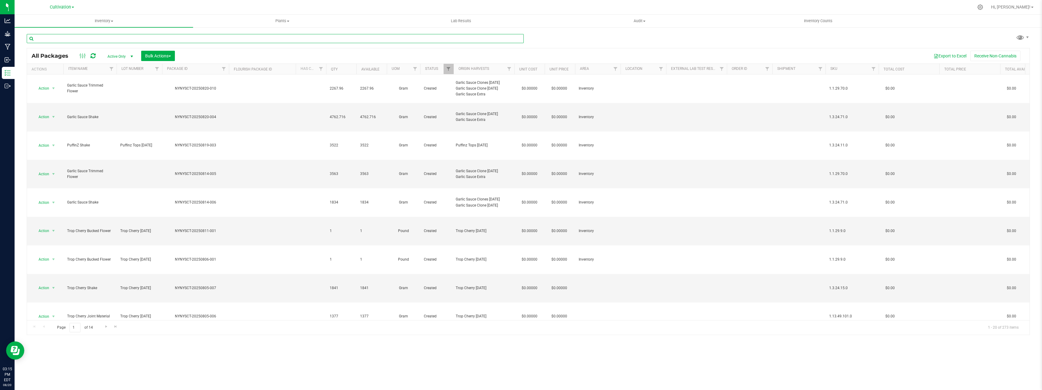
click at [122, 36] on input "text" at bounding box center [275, 38] width 497 height 9
type input "NYNYSCT-20250731-188"
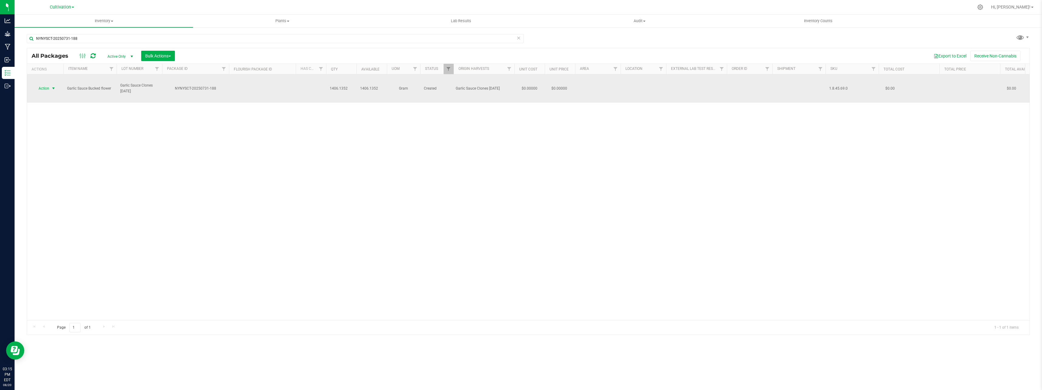
click at [47, 84] on span "Action" at bounding box center [41, 88] width 16 height 8
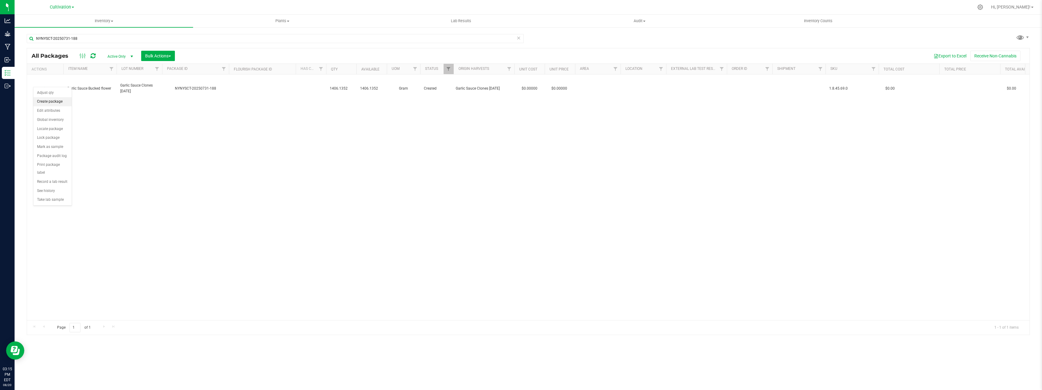
click at [56, 100] on li "Create package" at bounding box center [52, 101] width 38 height 9
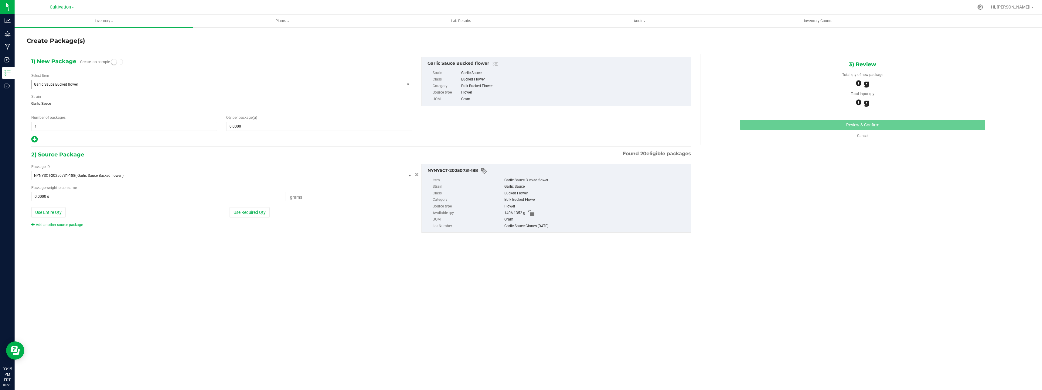
click at [154, 81] on span "Garlic Sauce Bucked flower" at bounding box center [218, 84] width 373 height 8
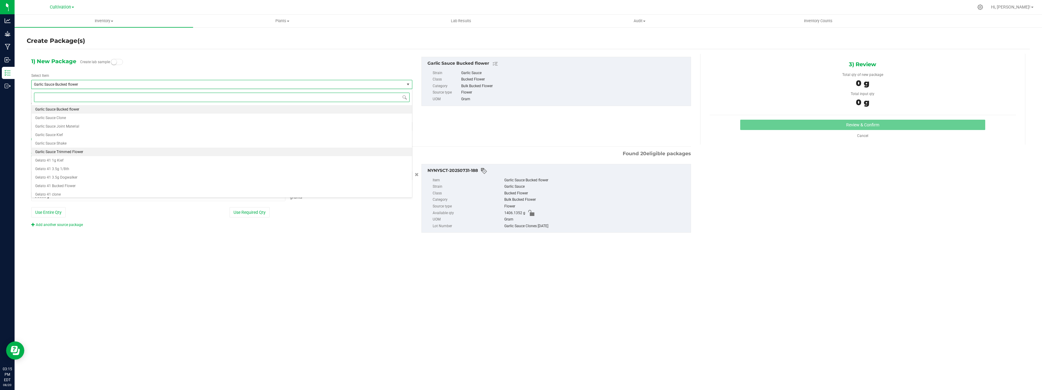
click at [89, 153] on li "Garlic Sauce Trimmed Flower" at bounding box center [222, 152] width 380 height 8
type input "0.0000"
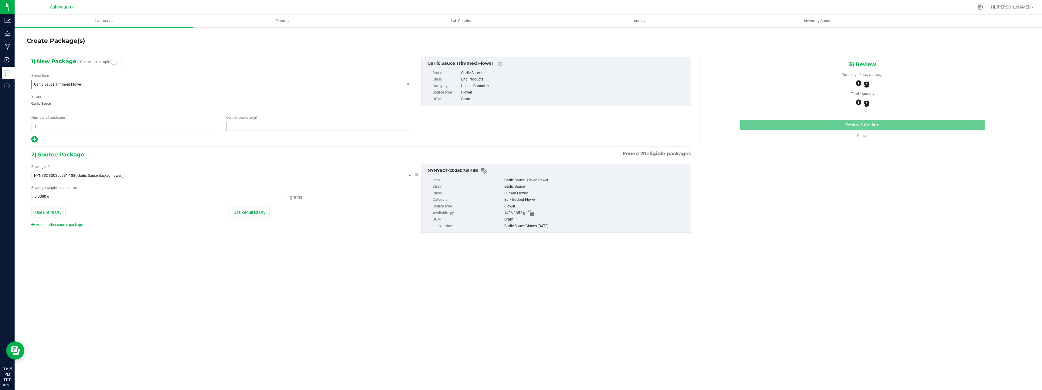
click at [241, 129] on span at bounding box center [319, 126] width 186 height 9
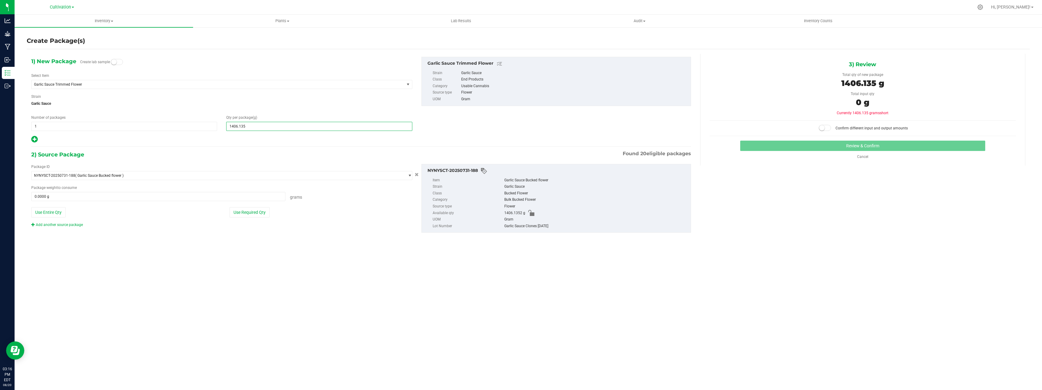
type input "1406.1352"
type input "1,406.1352"
click at [257, 212] on button "Use Required Qty" at bounding box center [249, 212] width 40 height 10
type input "1406.1352 g"
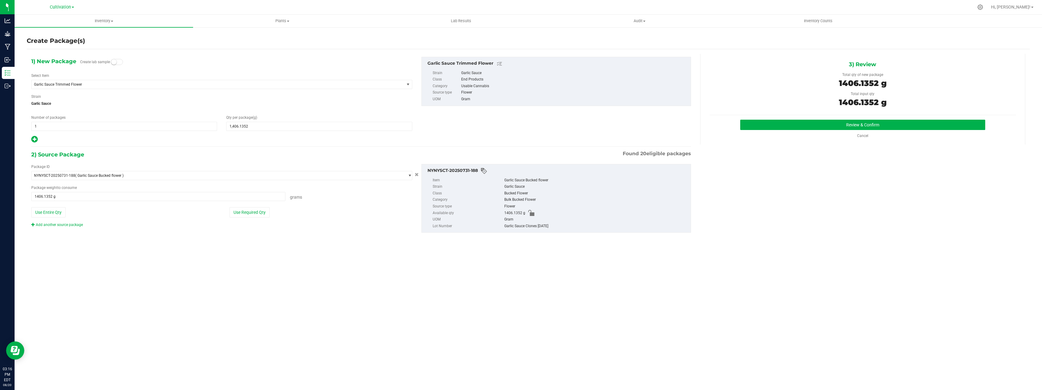
click at [821, 134] on div "Cancel" at bounding box center [863, 135] width 92 height 5
click at [823, 120] on button "Review & Confirm" at bounding box center [862, 125] width 245 height 10
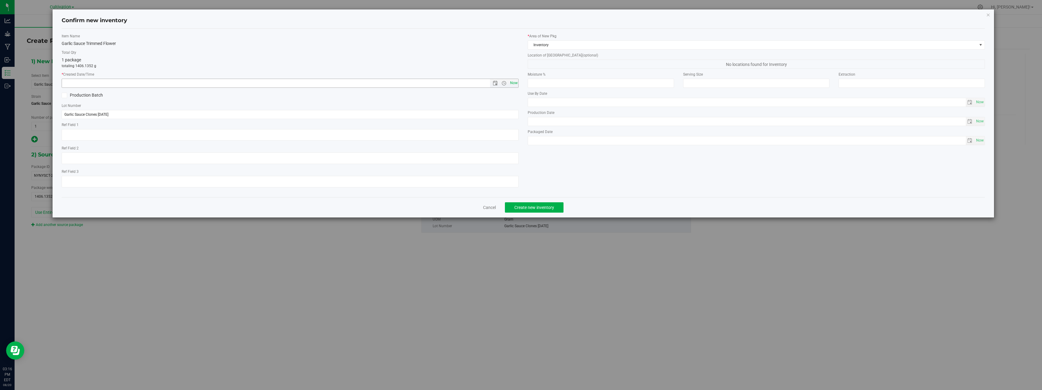
click at [517, 85] on span "Now" at bounding box center [513, 83] width 10 height 9
type input "[DATE] 3:16 PM"
click at [539, 205] on span "Create new inventory" at bounding box center [534, 207] width 40 height 5
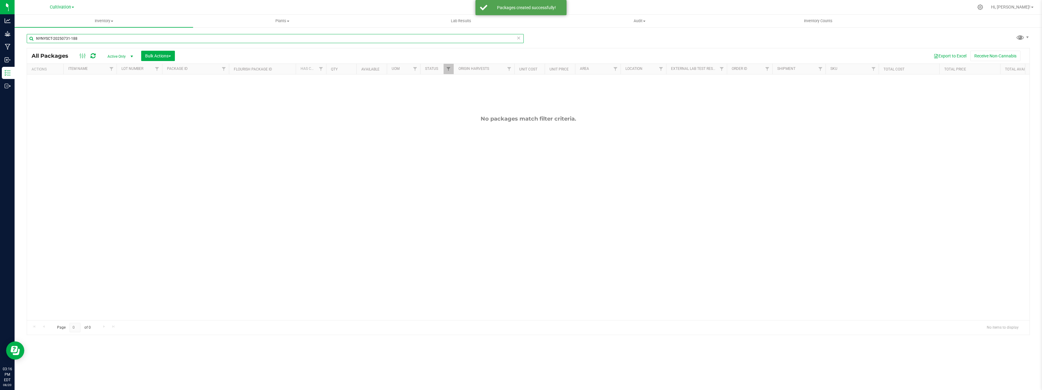
drag, startPoint x: 80, startPoint y: 38, endPoint x: 16, endPoint y: 35, distance: 63.5
click at [16, 35] on div "NYNYSCT-20250731-188 All Packages Active Only Active Only Lab Samples Locked Al…" at bounding box center [528, 119] width 1027 height 185
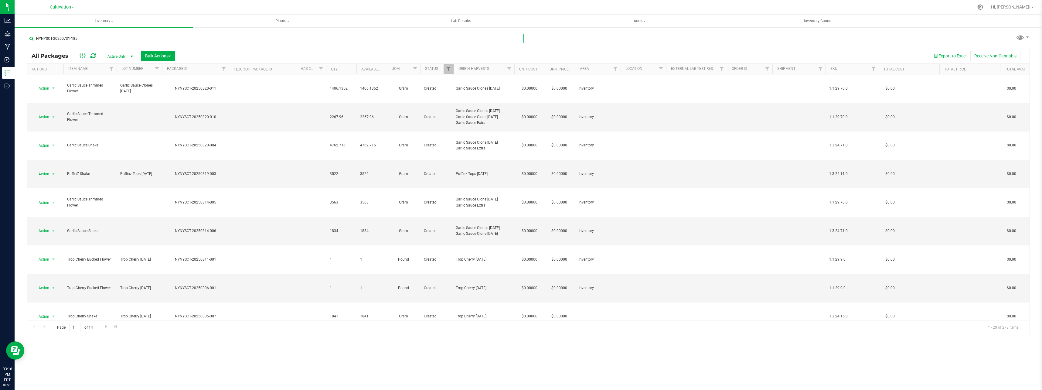
type input "NYNYSCT-20250731-185"
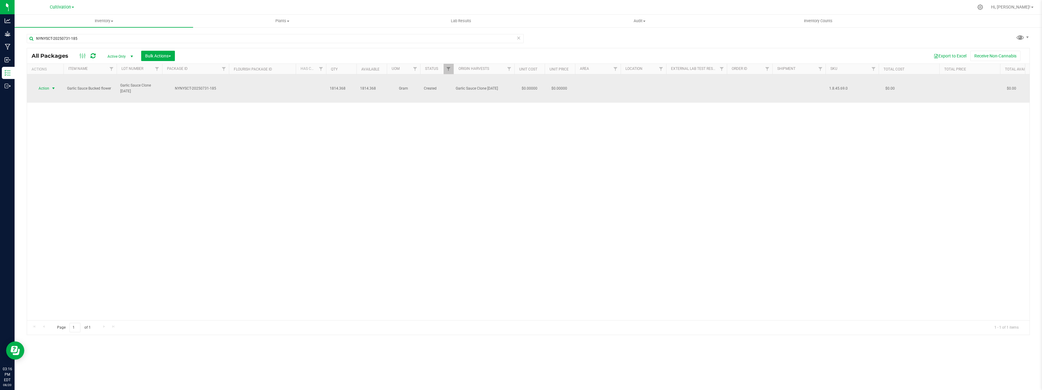
click at [54, 86] on span "select" at bounding box center [53, 88] width 5 height 5
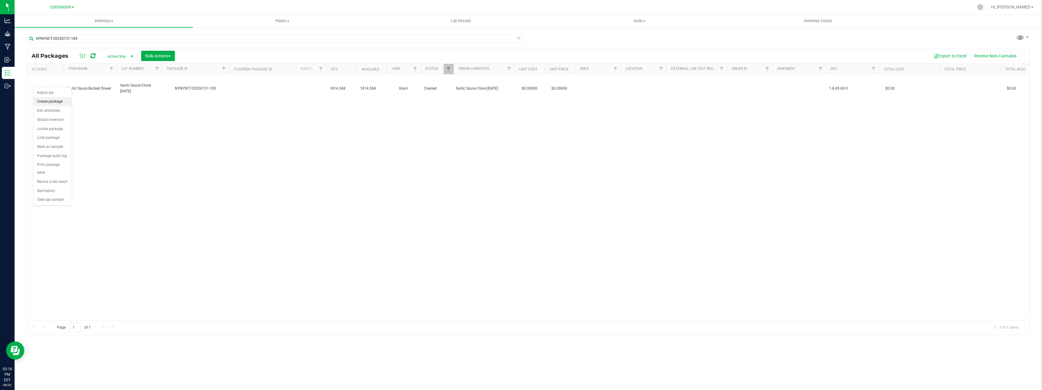
click at [48, 100] on li "Create package" at bounding box center [52, 101] width 38 height 9
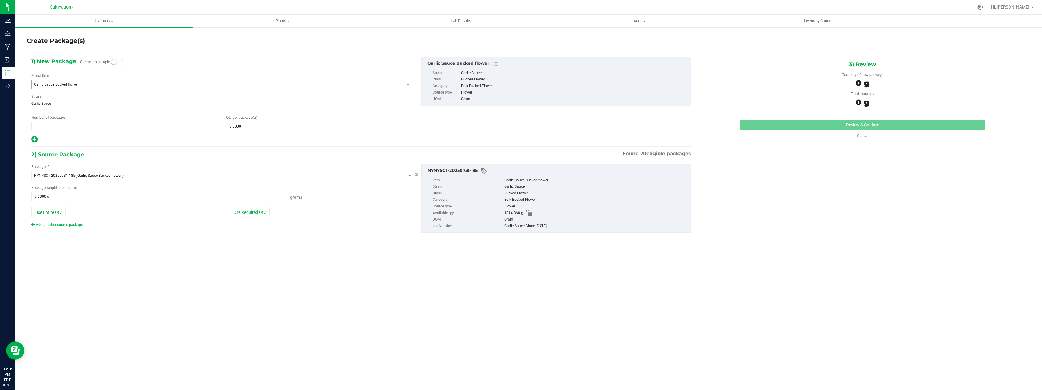
click at [117, 84] on span "Garlic Sauce Bucked flower" at bounding box center [210, 84] width 353 height 4
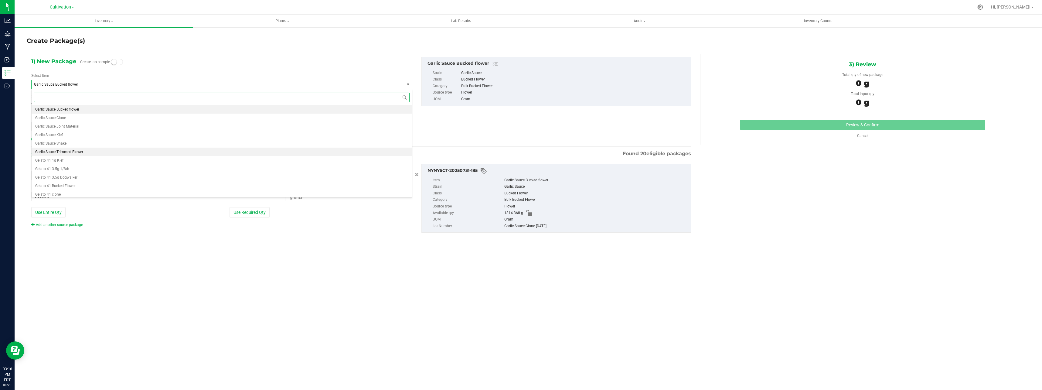
click at [92, 150] on li "Garlic Sauce Trimmed Flower" at bounding box center [222, 152] width 380 height 8
type input "0.0000"
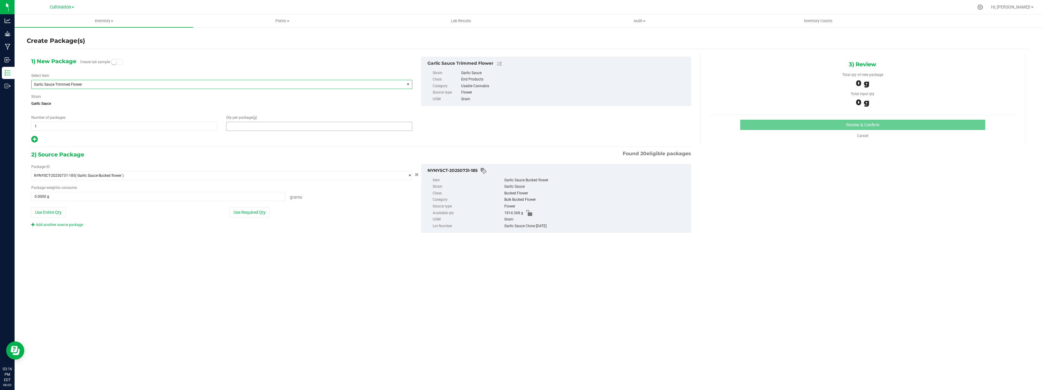
click at [264, 127] on span at bounding box center [319, 126] width 186 height 9
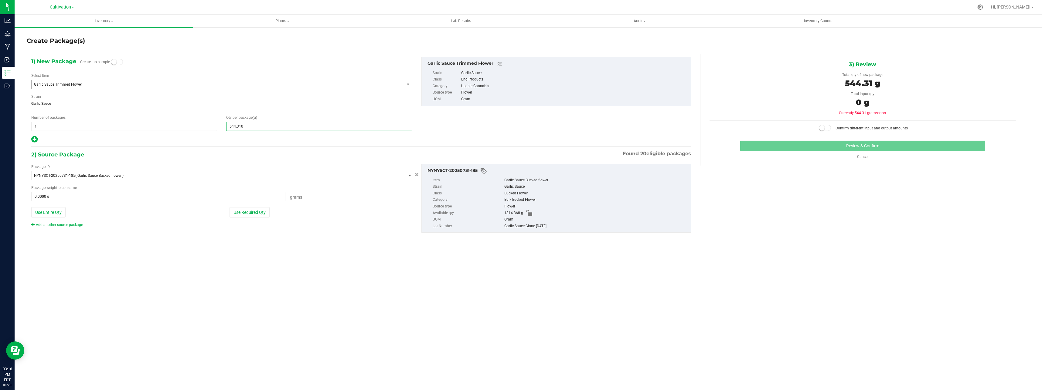
type input "544.3104"
click at [259, 212] on button "Use Required Qty" at bounding box center [249, 212] width 40 height 10
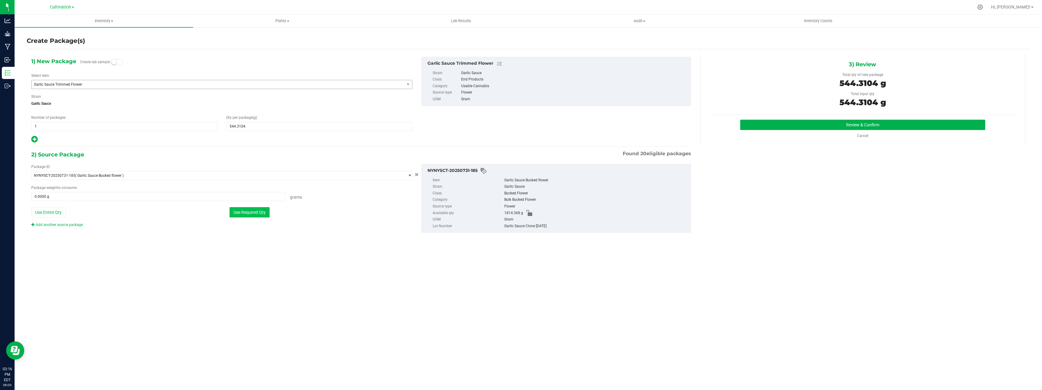
type input "544.3104 g"
click at [833, 123] on button "Review & Confirm" at bounding box center [862, 125] width 245 height 10
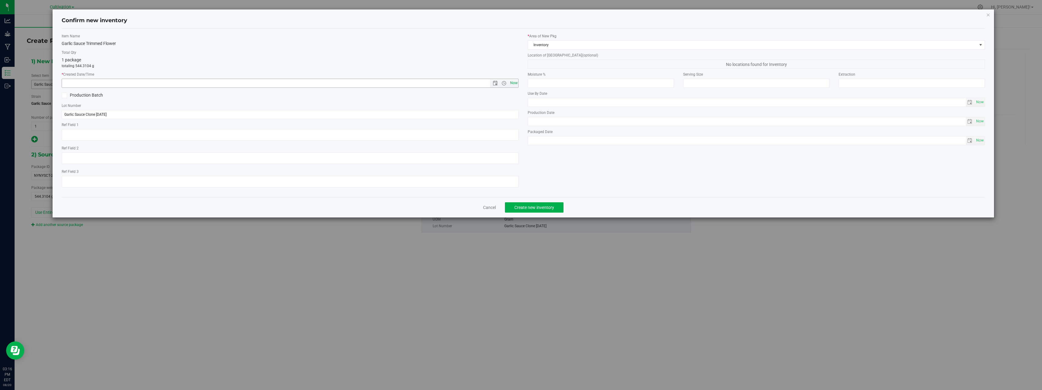
click at [517, 83] on span "Now" at bounding box center [513, 83] width 10 height 9
type input "[DATE] 3:16 PM"
click at [546, 210] on button "Create new inventory" at bounding box center [534, 207] width 59 height 10
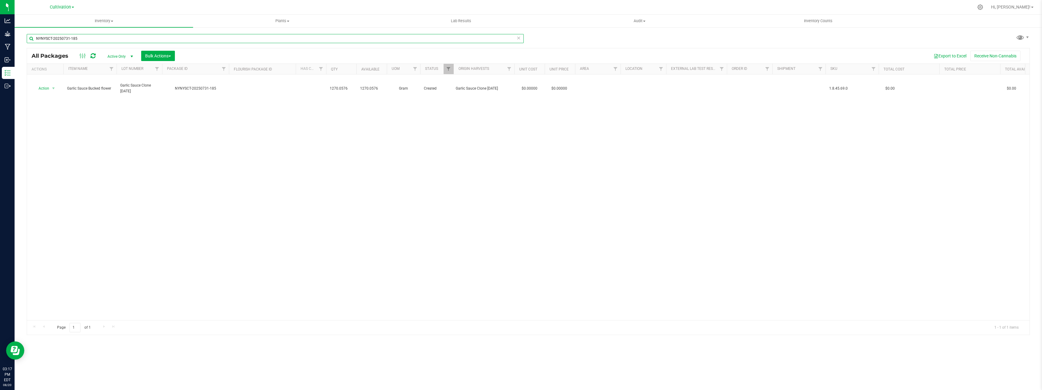
drag, startPoint x: 80, startPoint y: 38, endPoint x: -1, endPoint y: 42, distance: 81.7
click at [0, 42] on html "Analytics Grow Manufacturing Inbound Inventory Outbound 03:17 PM EDT [DATE] 08/…" at bounding box center [521, 195] width 1042 height 390
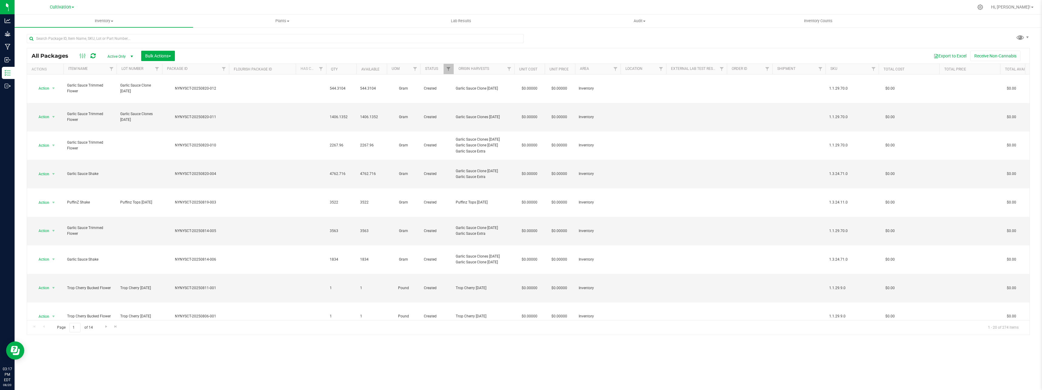
click at [179, 51] on div "Bulk Actions" at bounding box center [160, 56] width 38 height 10
click at [174, 56] on button "Bulk Actions" at bounding box center [158, 56] width 34 height 10
click at [181, 88] on div "Combine packages" at bounding box center [166, 93] width 43 height 10
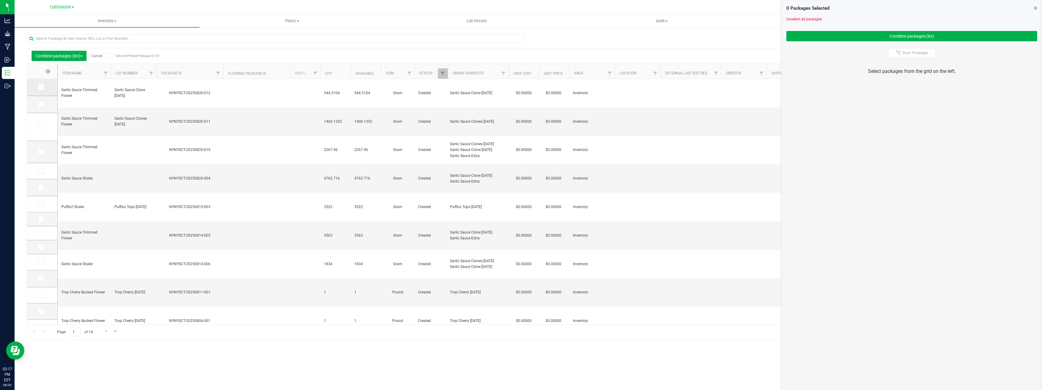
click at [39, 87] on icon at bounding box center [41, 87] width 4 height 0
click at [0, 0] on input "checkbox" at bounding box center [0, 0] width 0 height 0
click at [41, 108] on td at bounding box center [42, 104] width 30 height 17
click at [42, 104] on span at bounding box center [41, 104] width 6 height 6
click at [0, 0] on input "checkbox" at bounding box center [0, 0] width 0 height 0
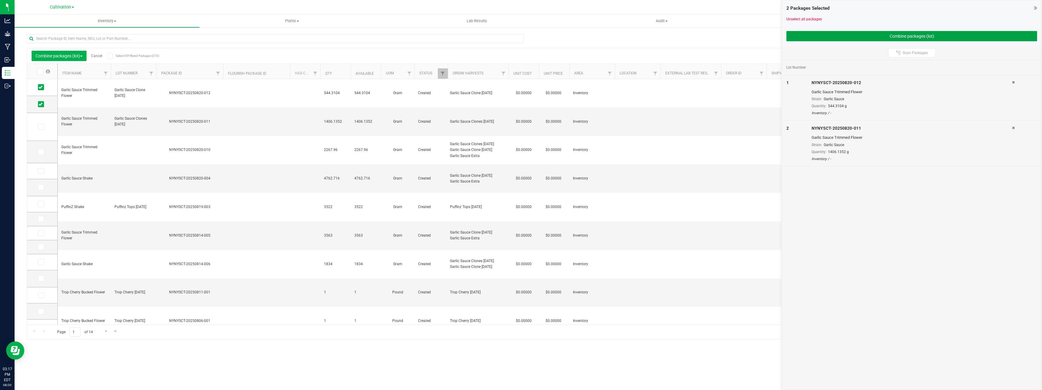
click at [809, 38] on button "Combine packages (lot)" at bounding box center [911, 36] width 251 height 10
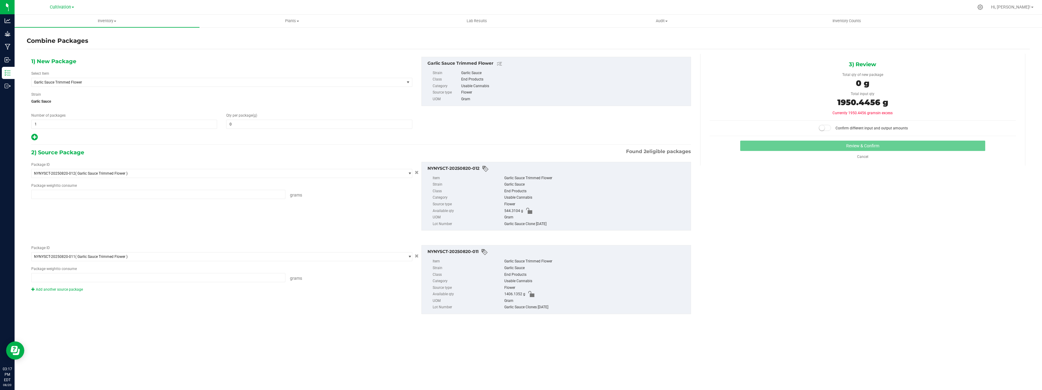
type input "544.3104 g"
type input "1406.1352 g"
click at [284, 125] on span at bounding box center [319, 124] width 186 height 9
type input "4"
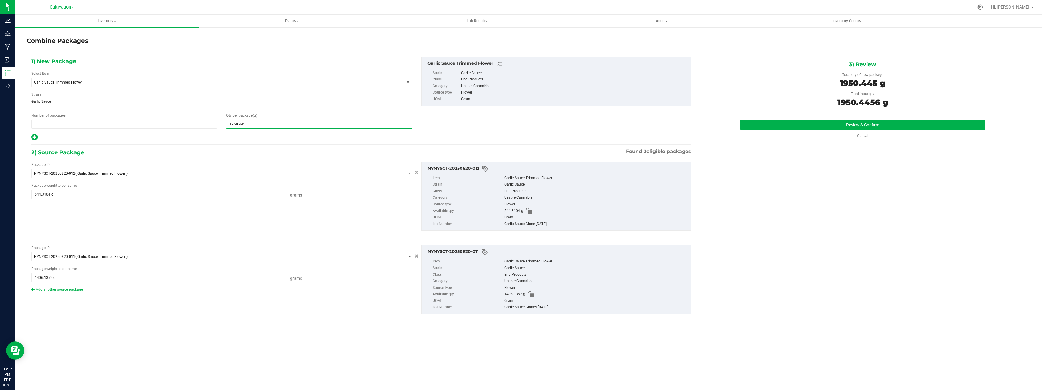
type input "1950.4456"
type input "1,950"
click at [768, 124] on button "Review & Confirm" at bounding box center [862, 125] width 245 height 10
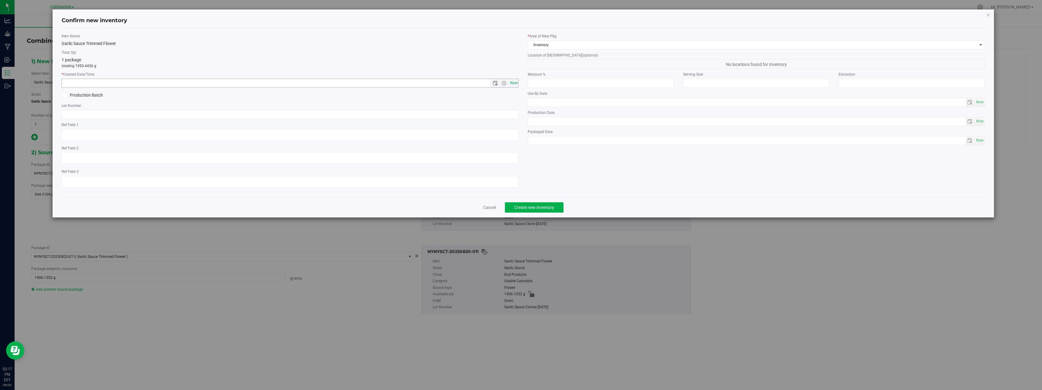
click at [513, 82] on span "Now" at bounding box center [513, 83] width 10 height 9
type input "[DATE] 3:17 PM"
click at [547, 210] on button "Create new inventory" at bounding box center [534, 207] width 59 height 10
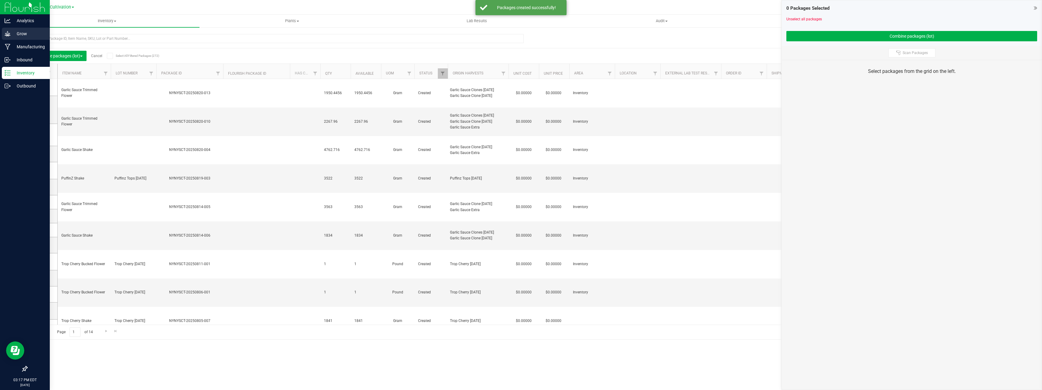
click at [11, 36] on p "Grow" at bounding box center [29, 33] width 36 height 7
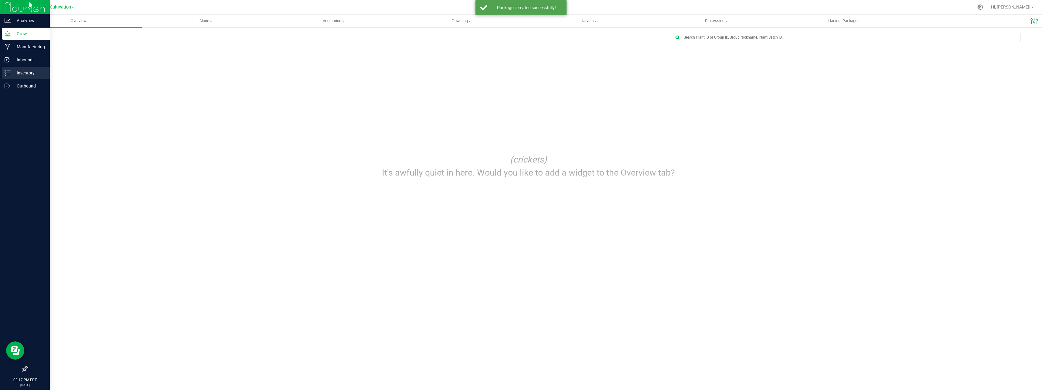
click at [24, 76] on div "Inventory" at bounding box center [26, 73] width 48 height 12
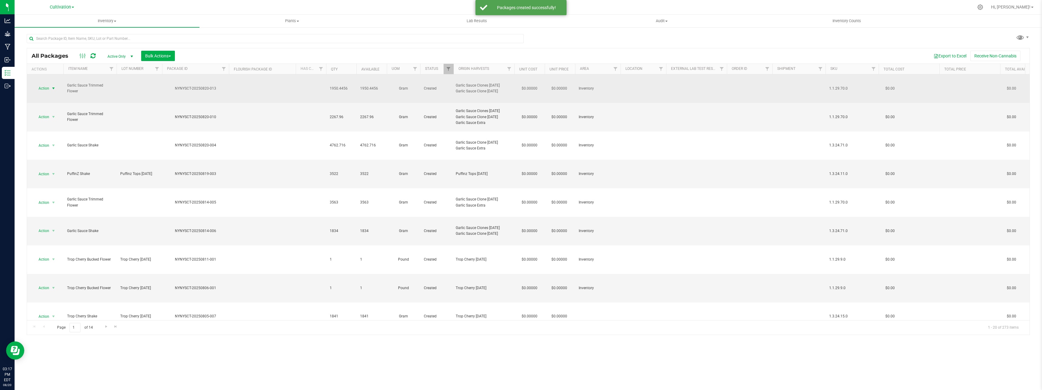
click at [52, 86] on span "select" at bounding box center [53, 88] width 5 height 5
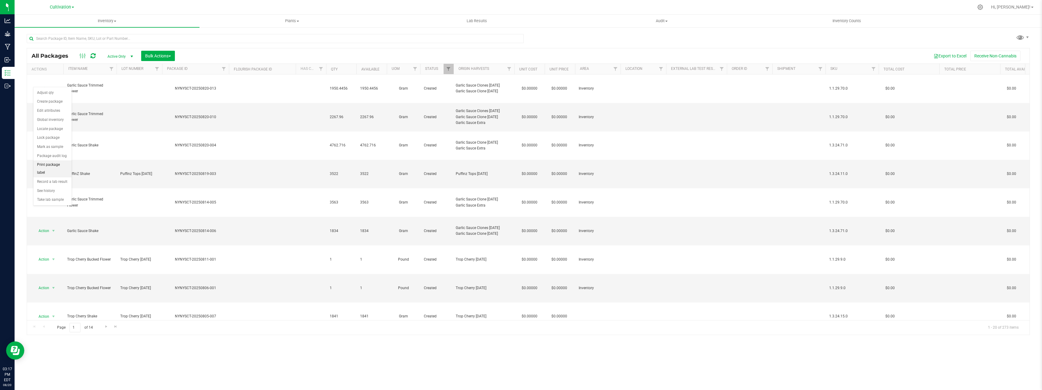
click at [58, 164] on li "Print package label" at bounding box center [52, 168] width 38 height 17
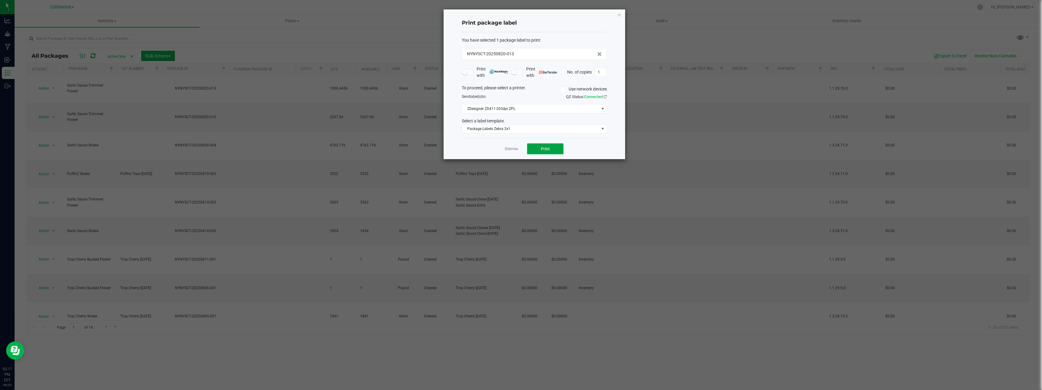
click at [535, 151] on button "Print" at bounding box center [545, 148] width 36 height 11
click at [514, 148] on link "Dismiss" at bounding box center [511, 148] width 13 height 5
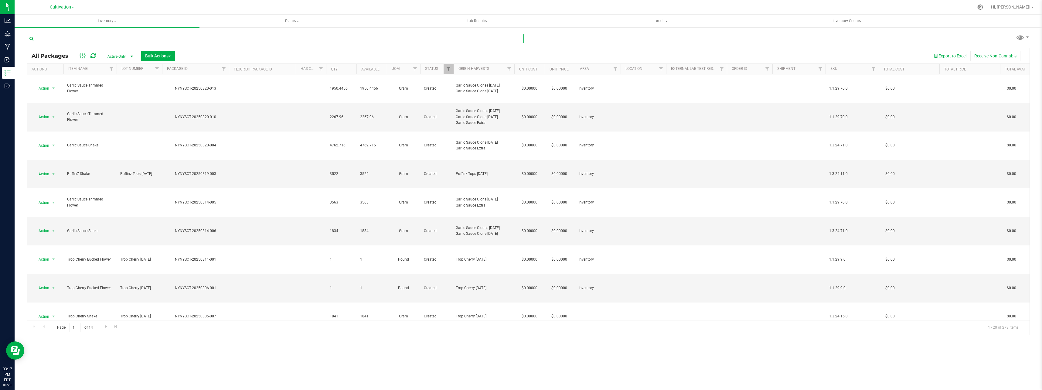
click at [226, 38] on input "text" at bounding box center [275, 38] width 497 height 9
type input "NYNYSCT-20250731-184"
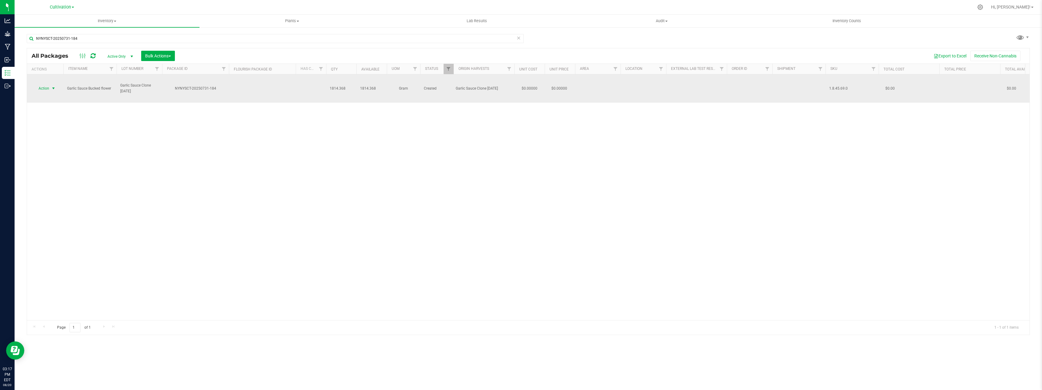
click at [53, 86] on span "select" at bounding box center [53, 88] width 5 height 5
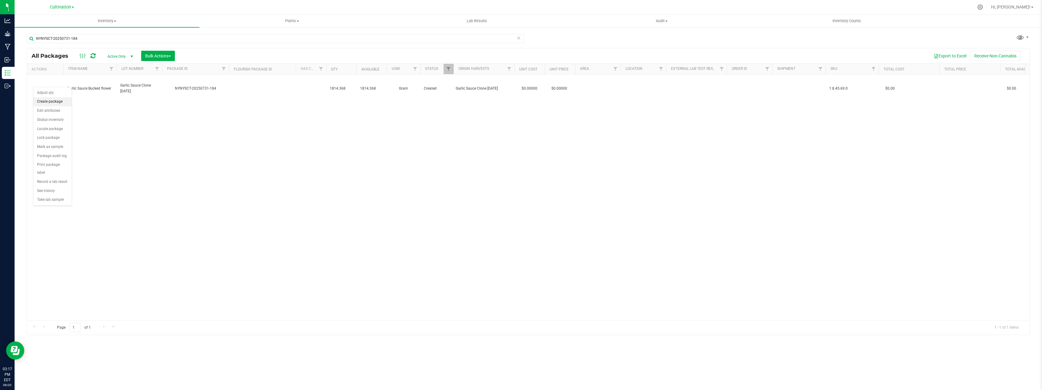
click at [63, 101] on li "Create package" at bounding box center [52, 101] width 38 height 9
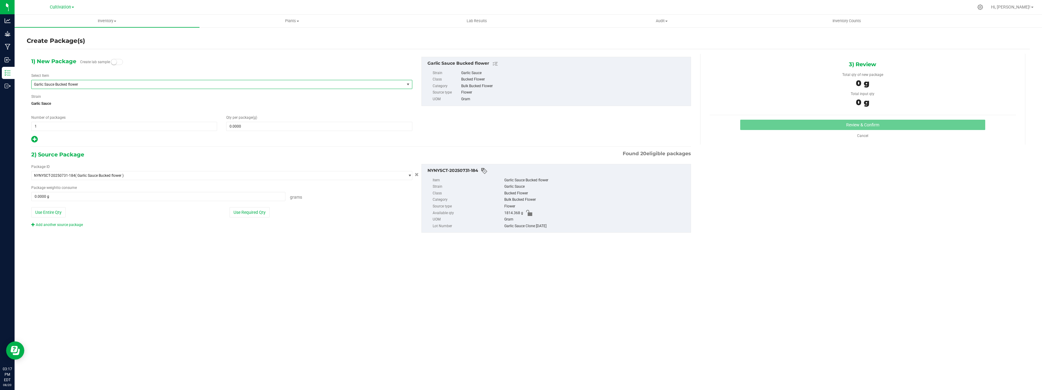
click at [86, 87] on span "Garlic Sauce Bucked flower" at bounding box center [218, 84] width 373 height 8
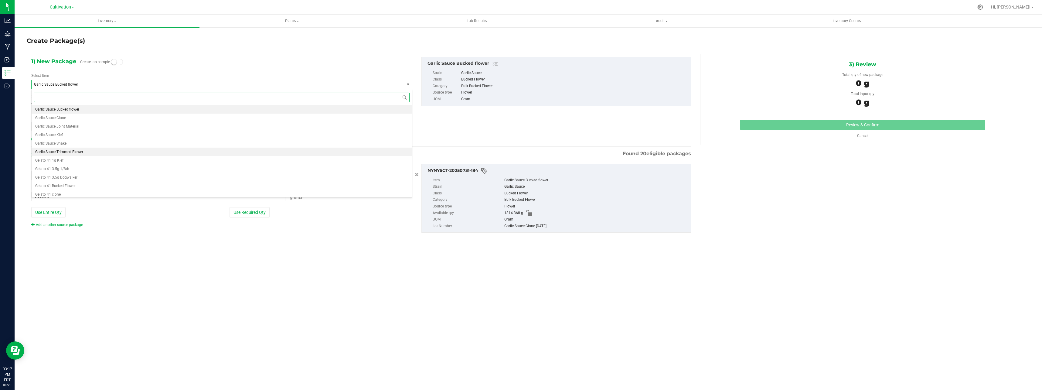
click at [76, 151] on span "Garlic Sauce Trimmed Flower" at bounding box center [59, 152] width 48 height 4
type input "0.0000"
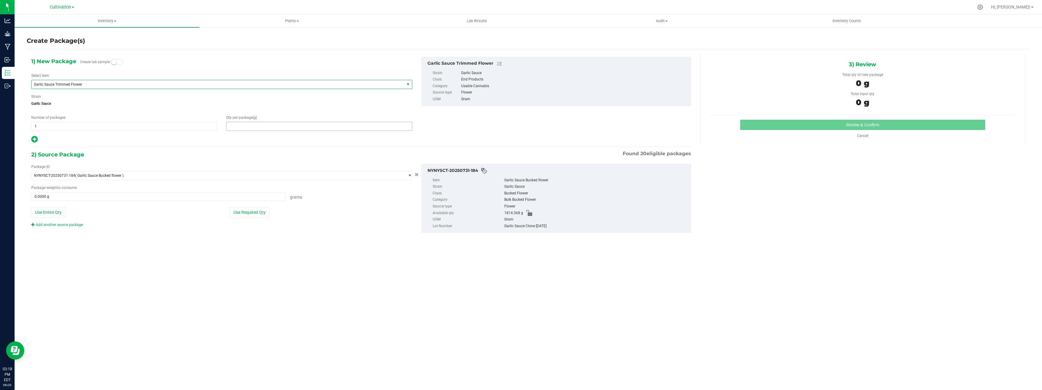
drag, startPoint x: 258, startPoint y: 128, endPoint x: 243, endPoint y: 131, distance: 15.4
click at [258, 128] on span at bounding box center [319, 126] width 186 height 9
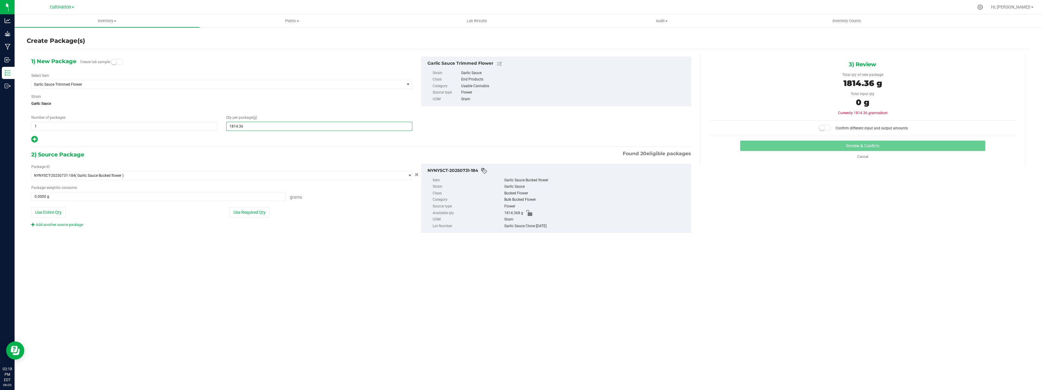
type input "1814.368"
type input "1,814.3680"
click at [334, 232] on div "Package ID NYNYSCT-20250731-184 ( Garlic Sauce Bucked flower ) NYNYSCT-20250507…" at bounding box center [361, 198] width 669 height 79
click at [256, 212] on button "Use Required Qty" at bounding box center [249, 212] width 40 height 10
type input "1814.3680 g"
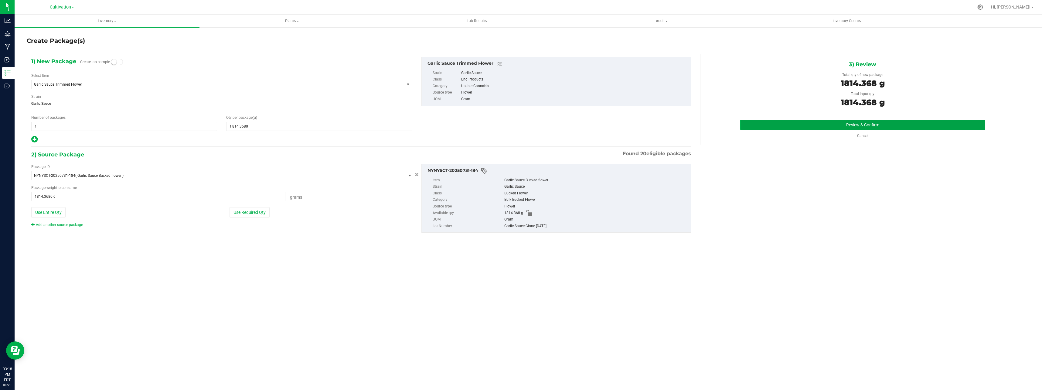
click at [853, 121] on button "Review & Confirm" at bounding box center [862, 125] width 245 height 10
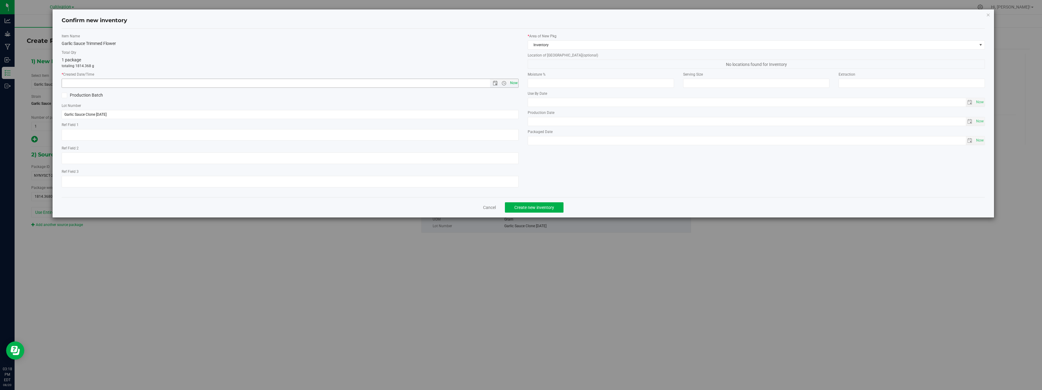
click at [511, 81] on span "Now" at bounding box center [513, 83] width 10 height 9
type input "[DATE] 3:18 PM"
click at [524, 200] on div "Cancel Create new inventory" at bounding box center [523, 207] width 923 height 20
drag, startPoint x: 524, startPoint y: 202, endPoint x: 525, endPoint y: 206, distance: 4.0
click at [524, 202] on button "Create new inventory" at bounding box center [534, 207] width 59 height 10
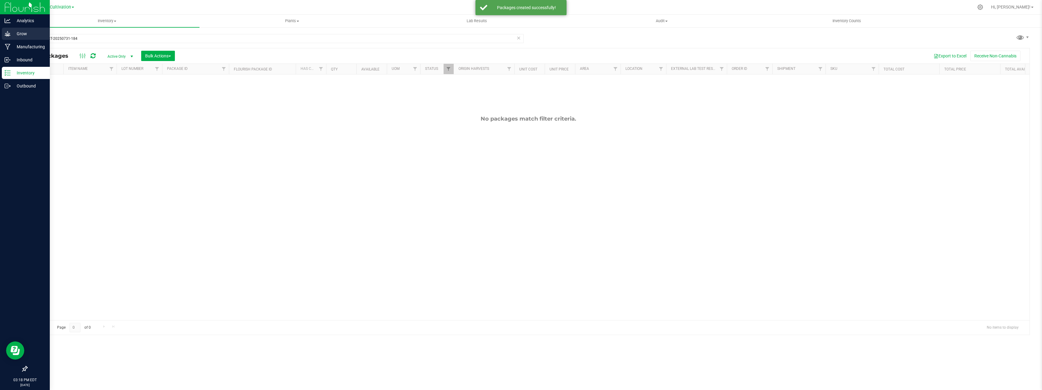
click at [15, 34] on p "Grow" at bounding box center [29, 33] width 36 height 7
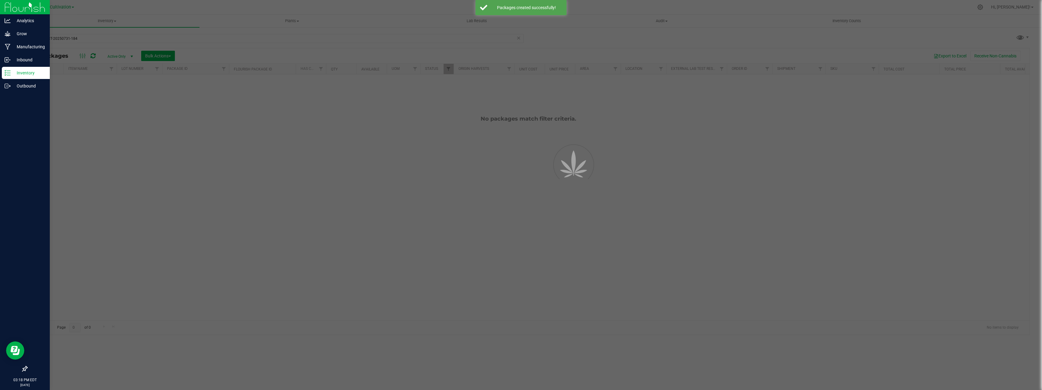
click at [19, 74] on p "Inventory" at bounding box center [29, 72] width 36 height 7
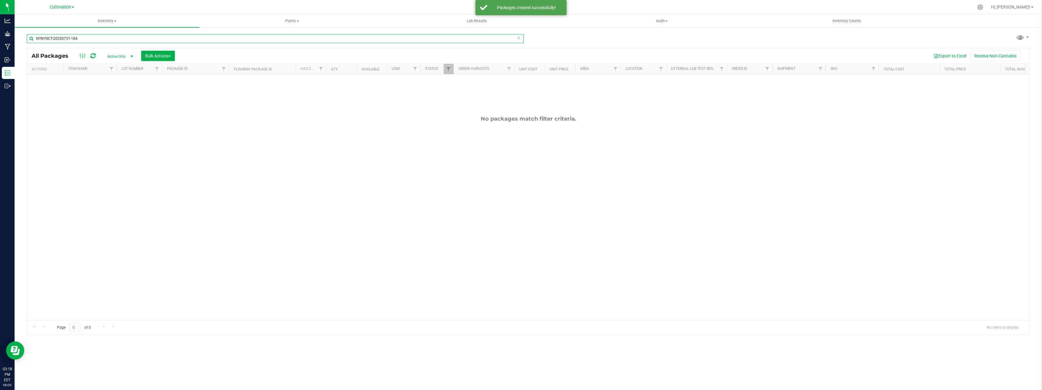
drag, startPoint x: 87, startPoint y: 39, endPoint x: -1, endPoint y: 25, distance: 88.7
click at [0, 25] on html "Analytics Grow Manufacturing Inbound Inventory Outbound 03:18 PM EDT [DATE] 08/…" at bounding box center [521, 195] width 1042 height 390
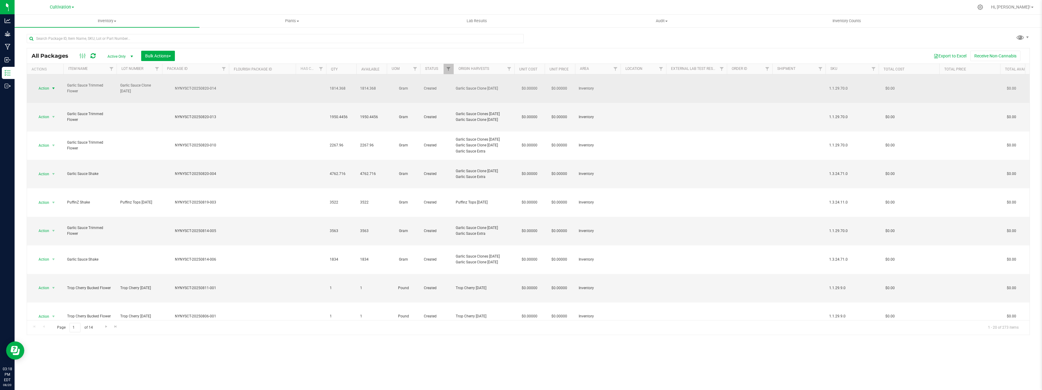
click at [50, 84] on span "select" at bounding box center [54, 88] width 8 height 8
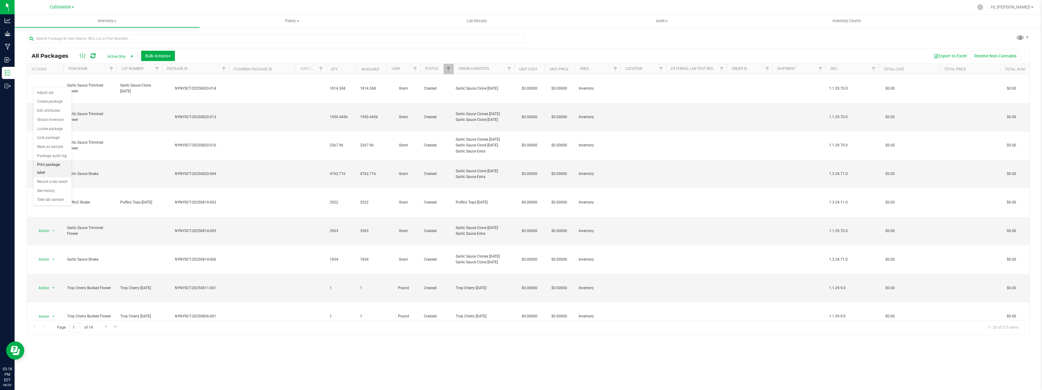
click at [57, 163] on li "Print package label" at bounding box center [52, 168] width 38 height 17
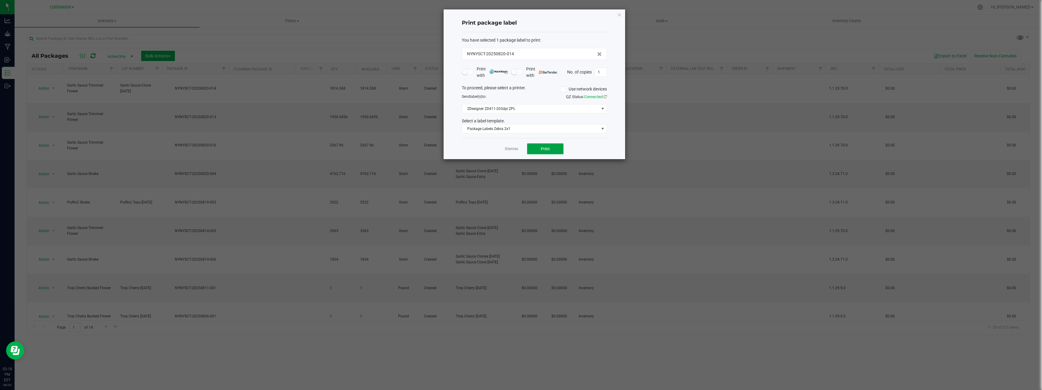
click at [543, 147] on span "Print" at bounding box center [545, 148] width 9 height 5
click at [508, 146] on app-cancel-button "Dismiss" at bounding box center [511, 149] width 13 height 6
click at [511, 148] on link "Dismiss" at bounding box center [511, 148] width 13 height 5
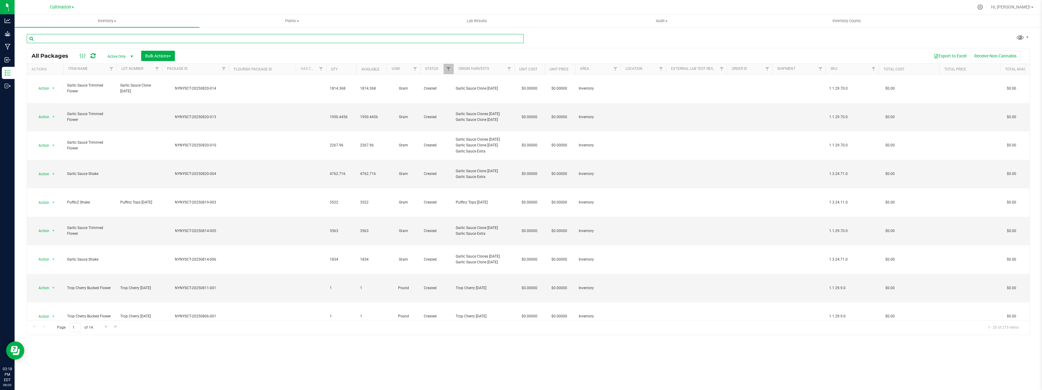
drag, startPoint x: 208, startPoint y: 34, endPoint x: 214, endPoint y: 36, distance: 6.6
click at [209, 34] on input "text" at bounding box center [275, 38] width 497 height 9
type input "NYNYSCT-20250731-196"
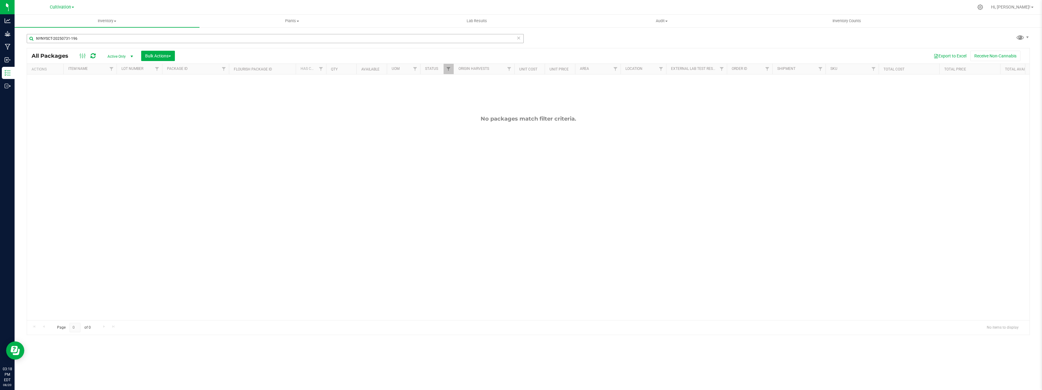
drag, startPoint x: 122, startPoint y: 33, endPoint x: 103, endPoint y: 41, distance: 20.6
click at [103, 41] on div "NYNYSCT-20250731-196" at bounding box center [277, 38] width 501 height 19
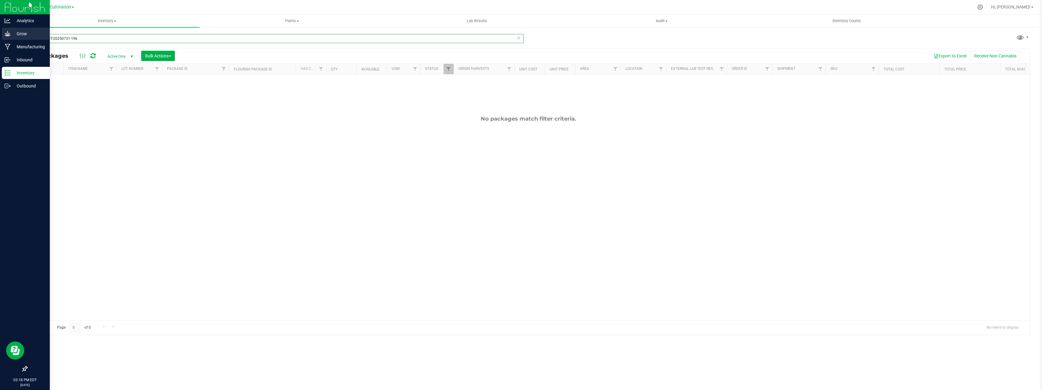
drag, startPoint x: 101, startPoint y: 42, endPoint x: 0, endPoint y: 32, distance: 101.9
click at [1, 32] on div "Analytics Grow Manufacturing Inbound Inventory Outbound 03:18 PM EDT [DATE] 08/…" at bounding box center [521, 195] width 1042 height 390
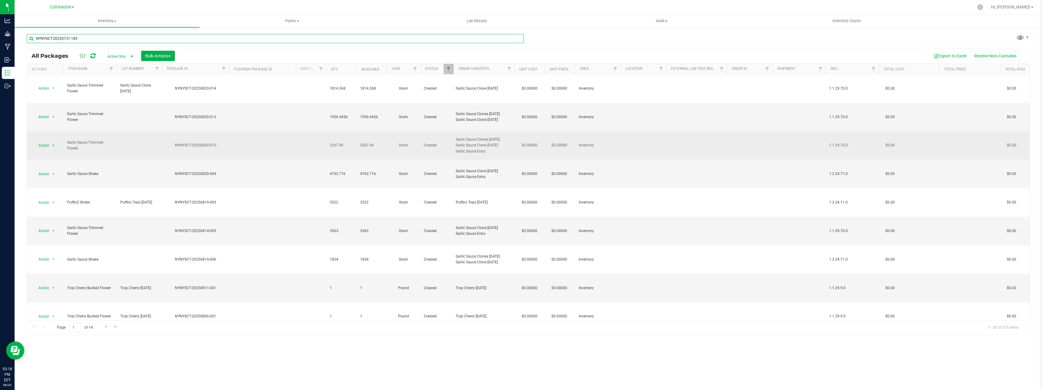
type input "NYNYSCT-20250731-185"
